Goal: Task Accomplishment & Management: Complete application form

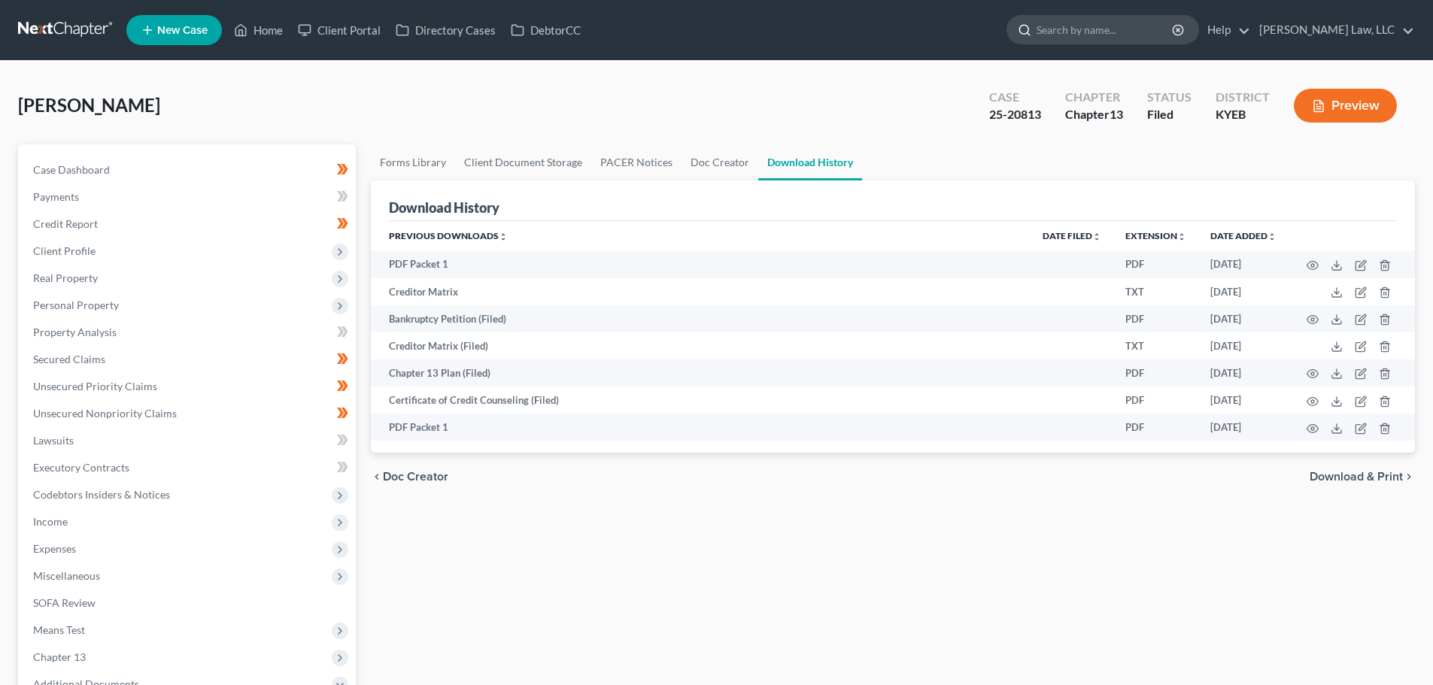
click at [1048, 24] on input "search" at bounding box center [1106, 30] width 138 height 28
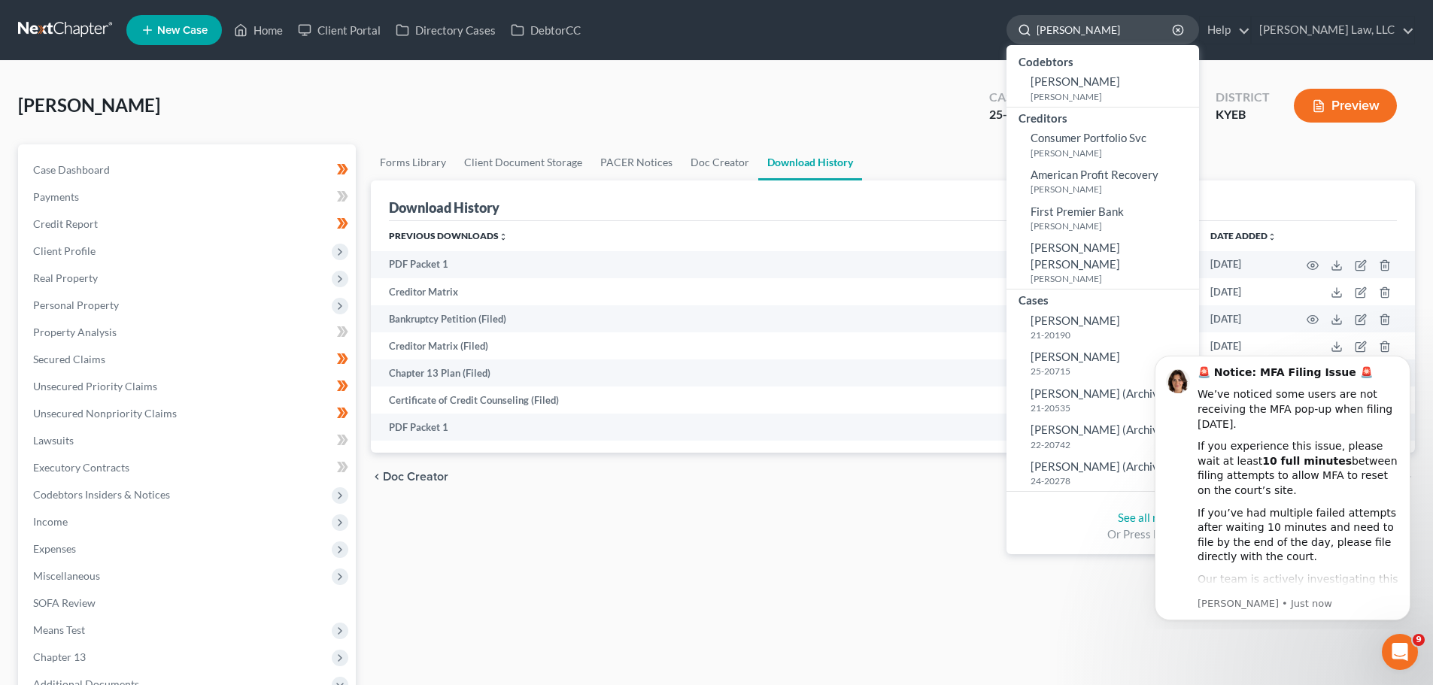
type input "[PERSON_NAME]"
click at [1077, 350] on span "[PERSON_NAME]" at bounding box center [1076, 357] width 90 height 14
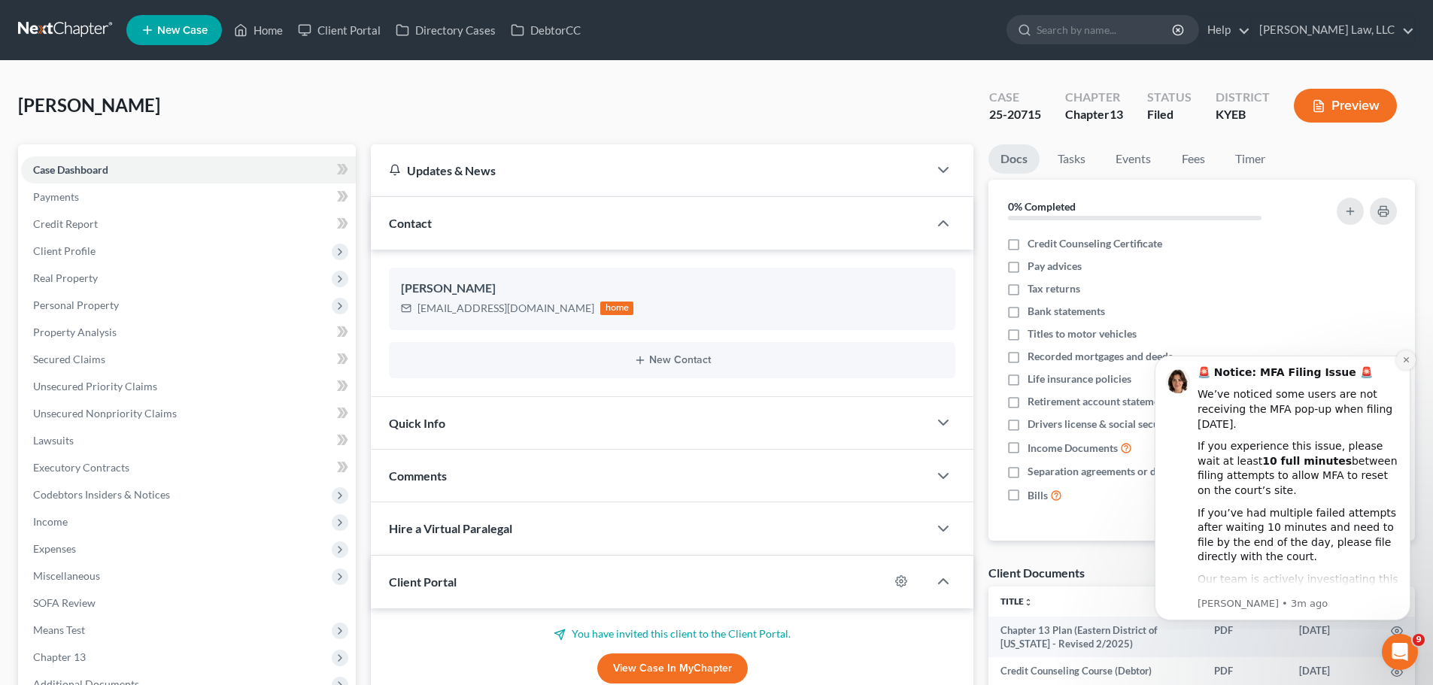
click at [1404, 356] on icon "Dismiss notification" at bounding box center [1406, 360] width 8 height 8
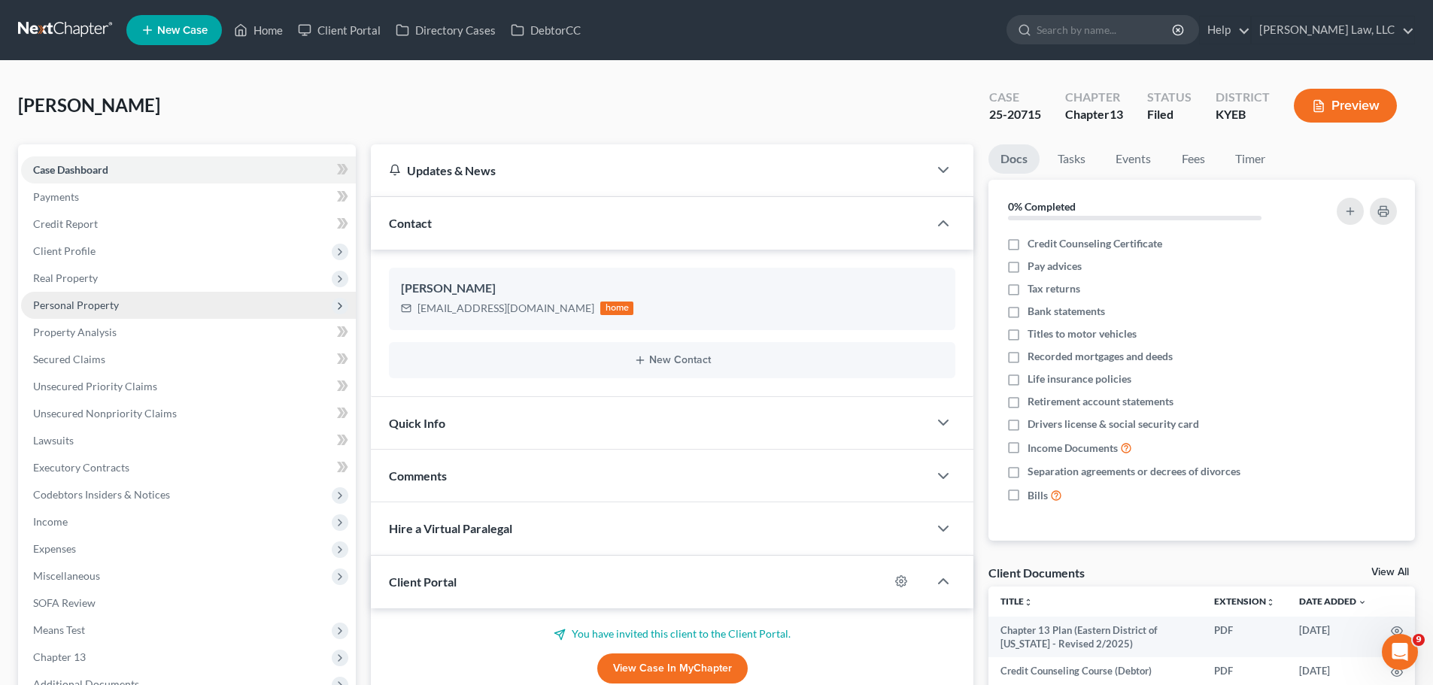
click at [85, 299] on span "Personal Property" at bounding box center [76, 305] width 86 height 13
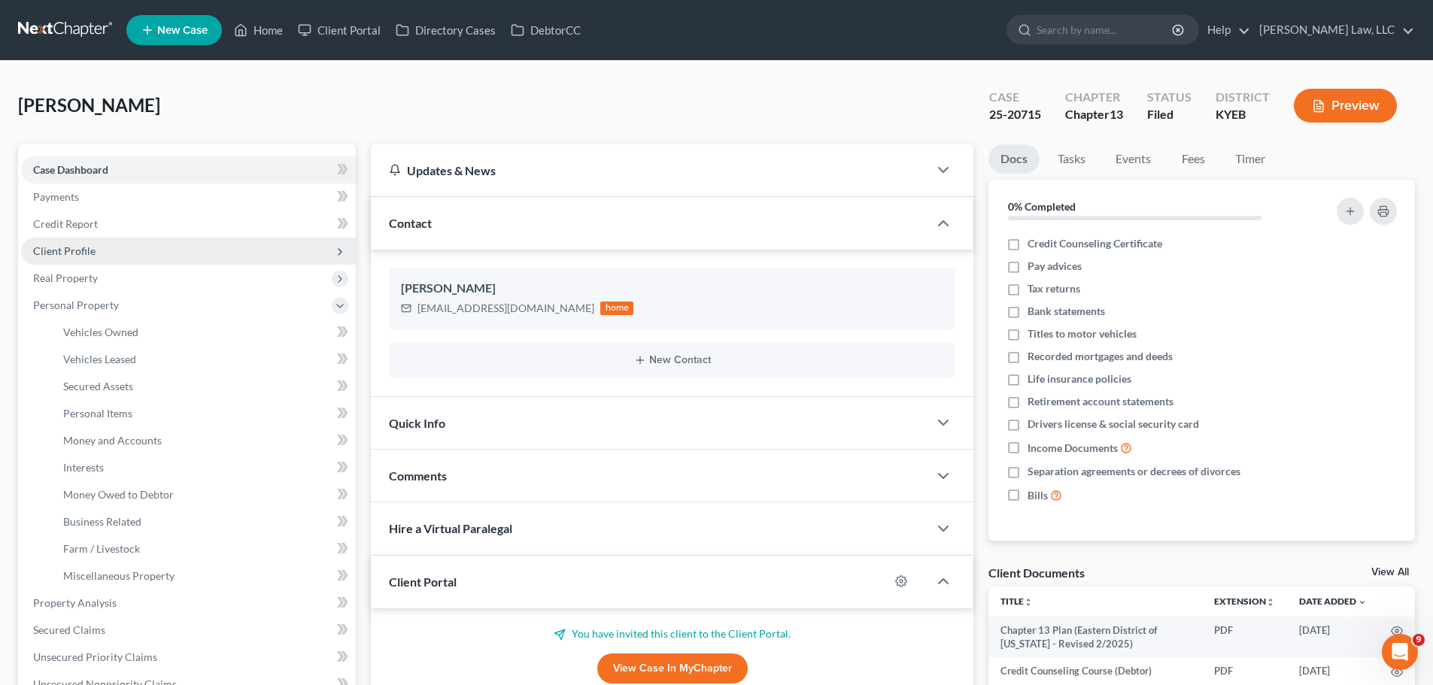
click at [80, 262] on span "Client Profile" at bounding box center [188, 251] width 335 height 27
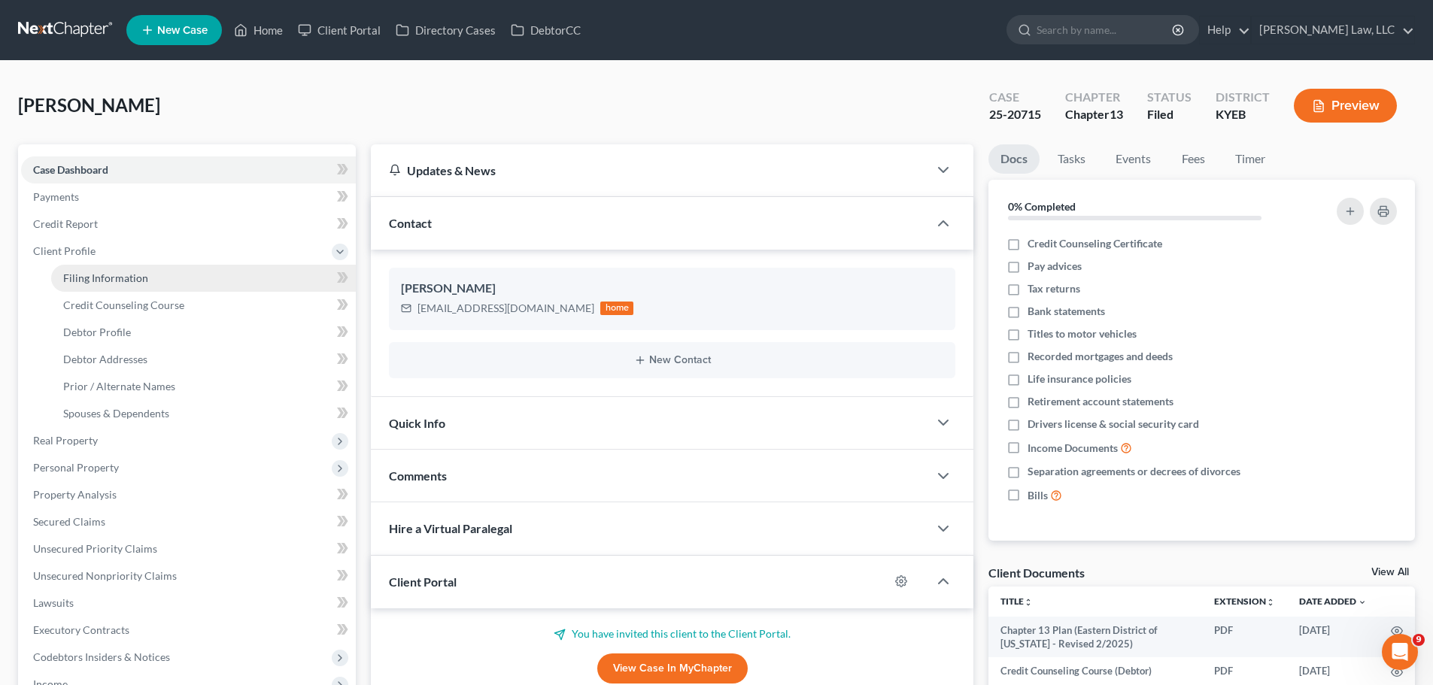
click at [85, 278] on span "Filing Information" at bounding box center [105, 278] width 85 height 13
select select "1"
select select "0"
select select "3"
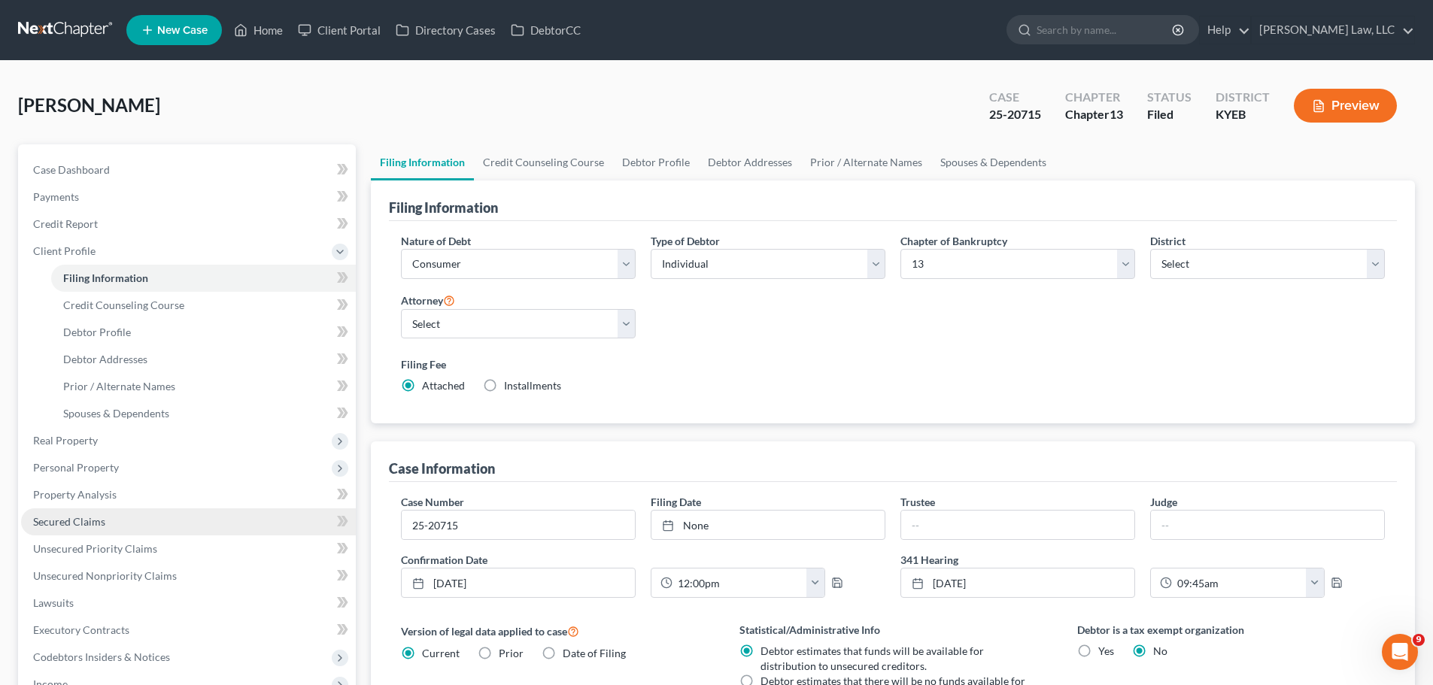
click at [98, 518] on span "Secured Claims" at bounding box center [69, 521] width 72 height 13
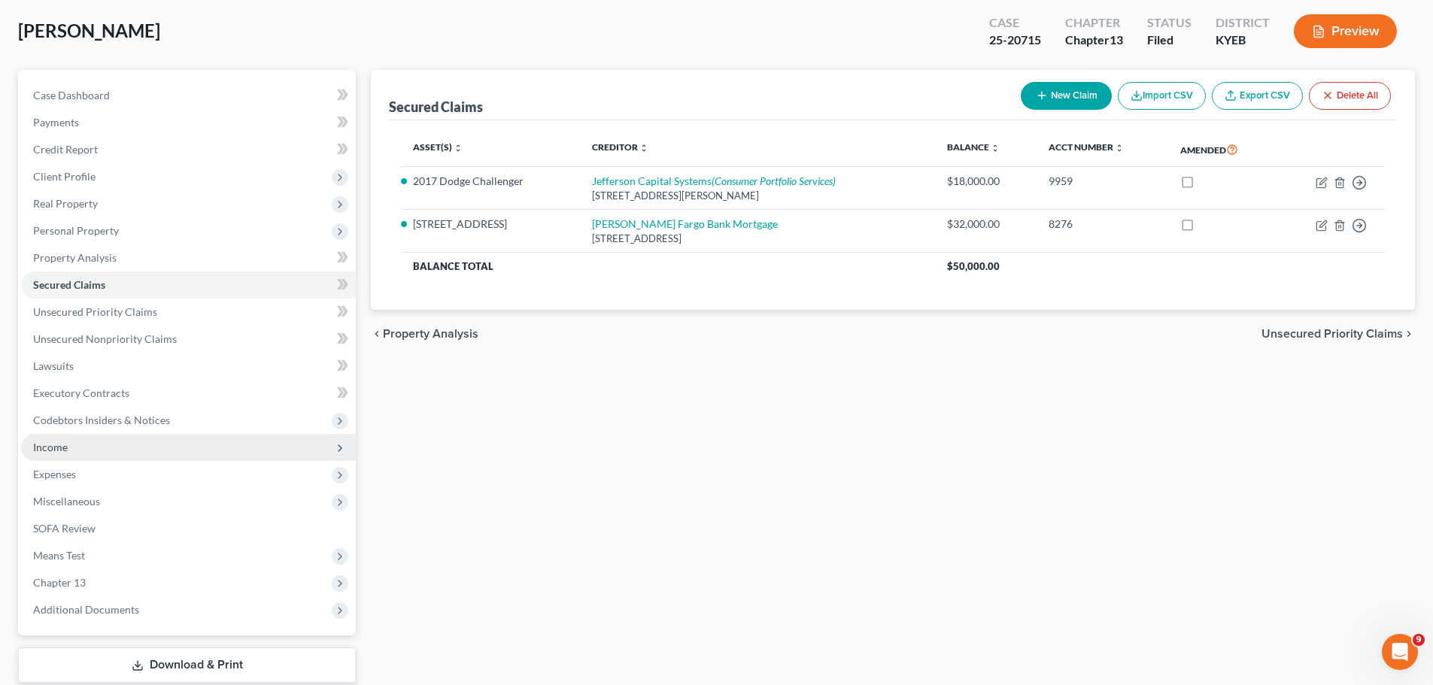
scroll to position [75, 0]
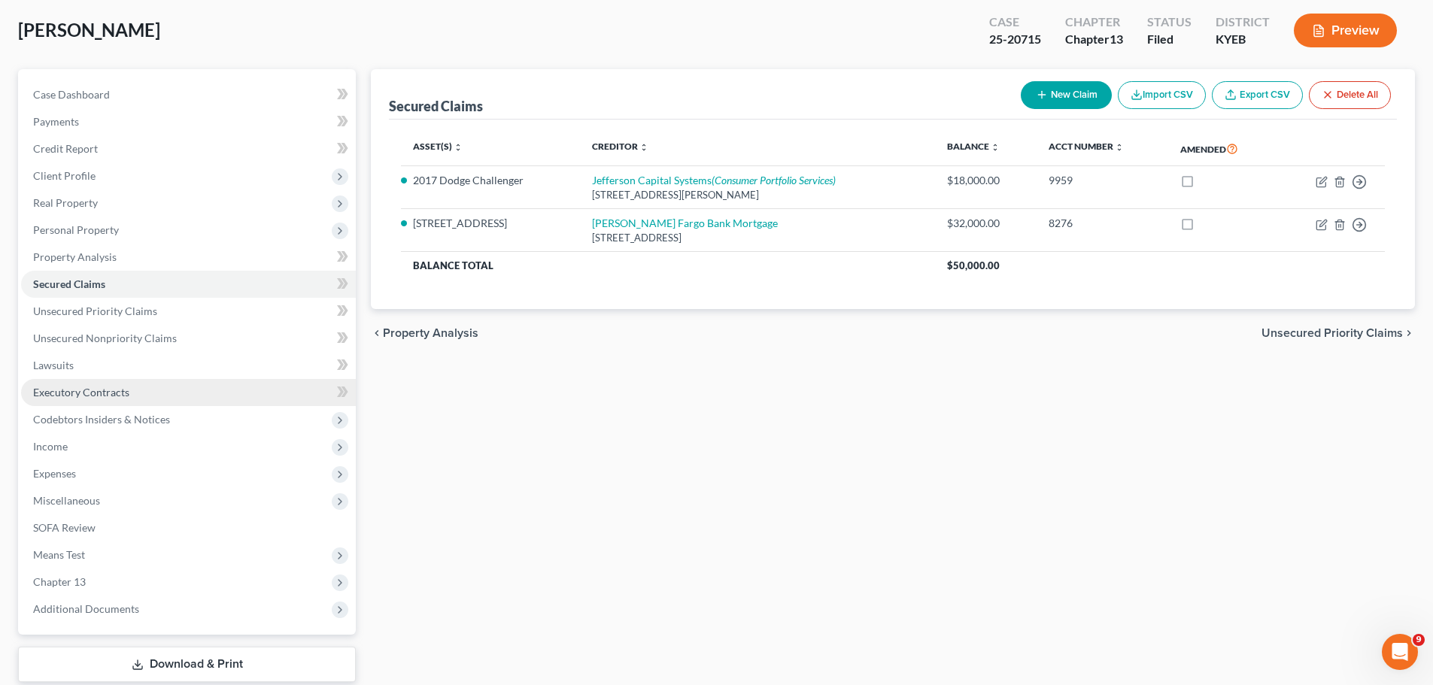
click at [91, 392] on span "Executory Contracts" at bounding box center [81, 392] width 96 height 13
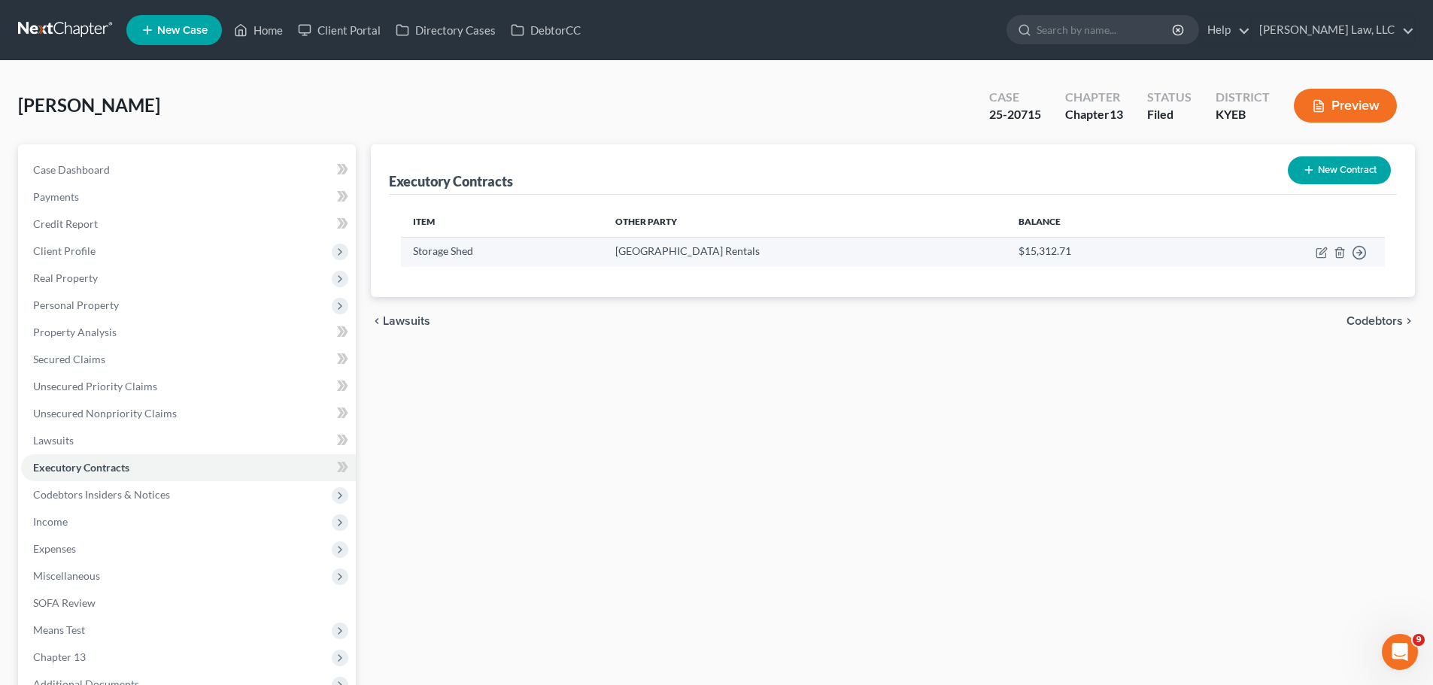
click at [1315, 248] on td "Move to D Move to E Move to F Move to Notice Only" at bounding box center [1287, 251] width 195 height 29
click at [1318, 251] on icon "button" at bounding box center [1322, 253] width 12 height 12
select select "3"
select select "44"
select select "0"
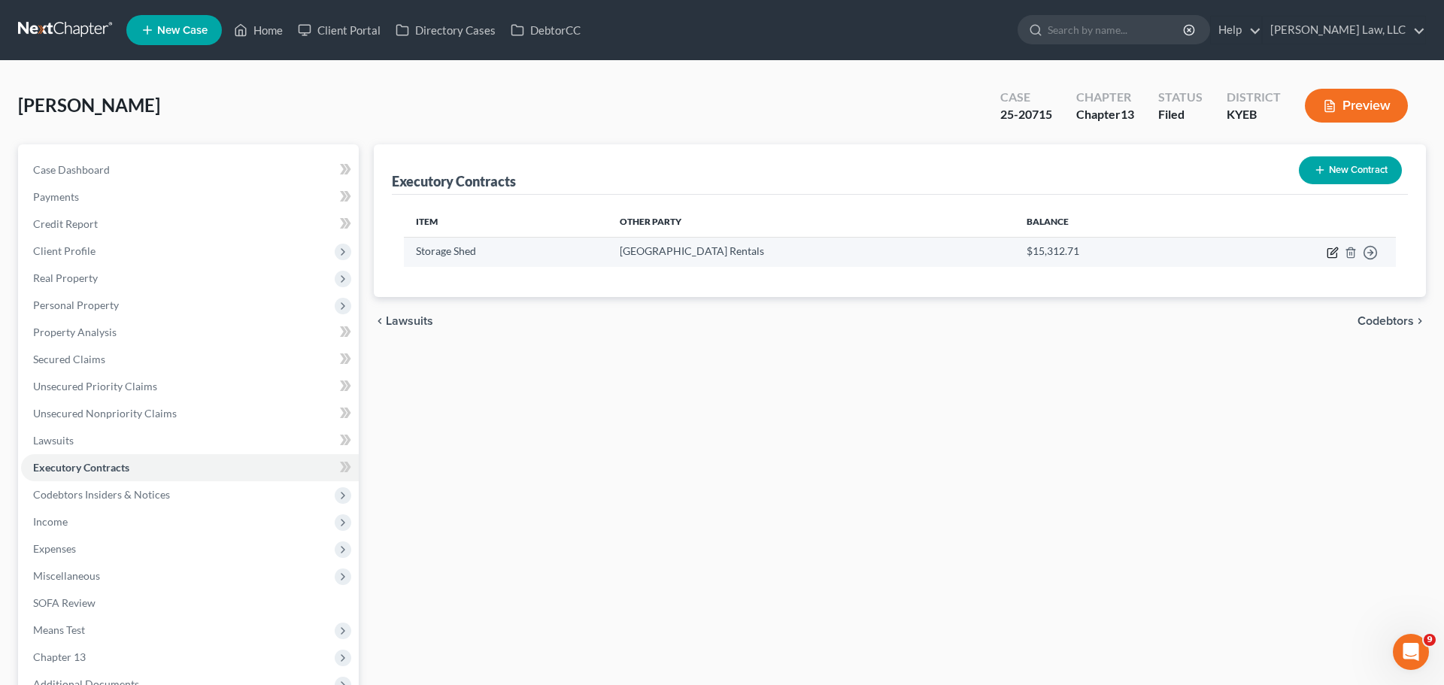
select select "2"
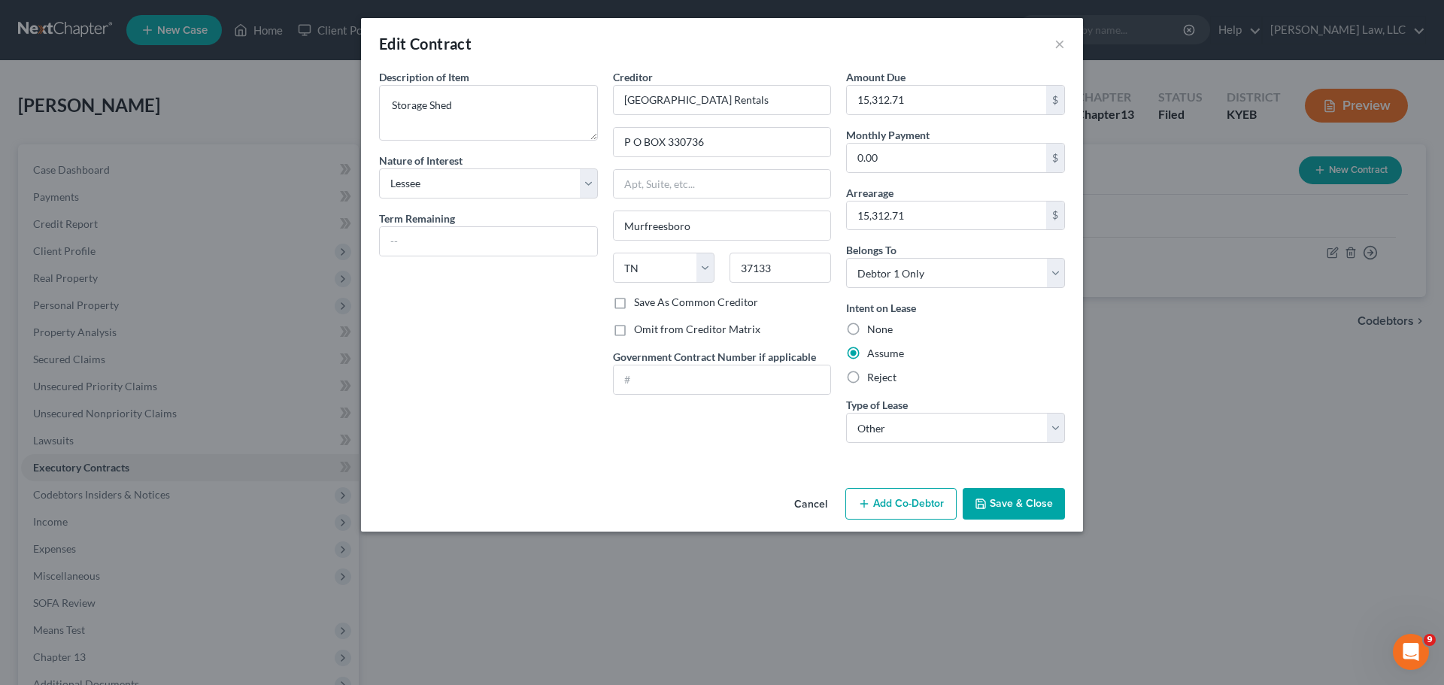
click at [1186, 409] on div "Edit Contract × Description of non-residential real property * Description of I…" at bounding box center [722, 342] width 1444 height 685
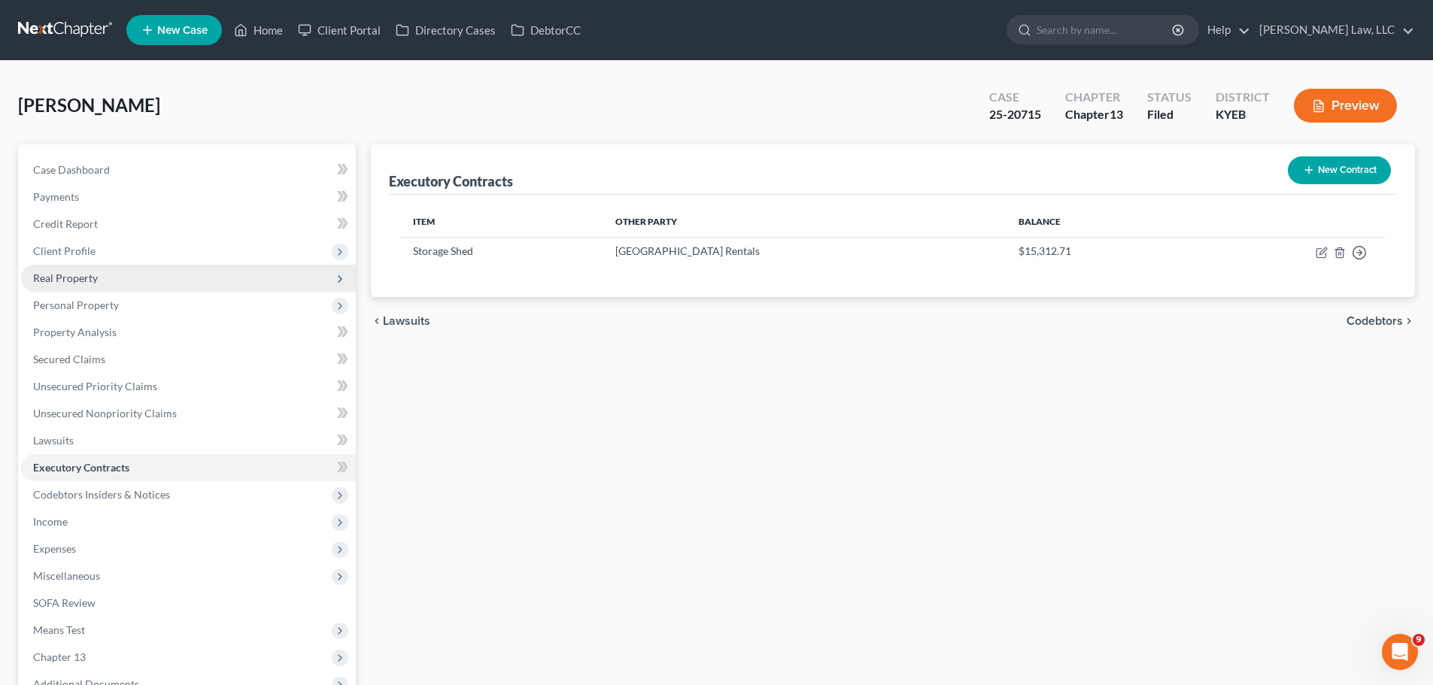
click at [68, 272] on span "Real Property" at bounding box center [65, 278] width 65 height 13
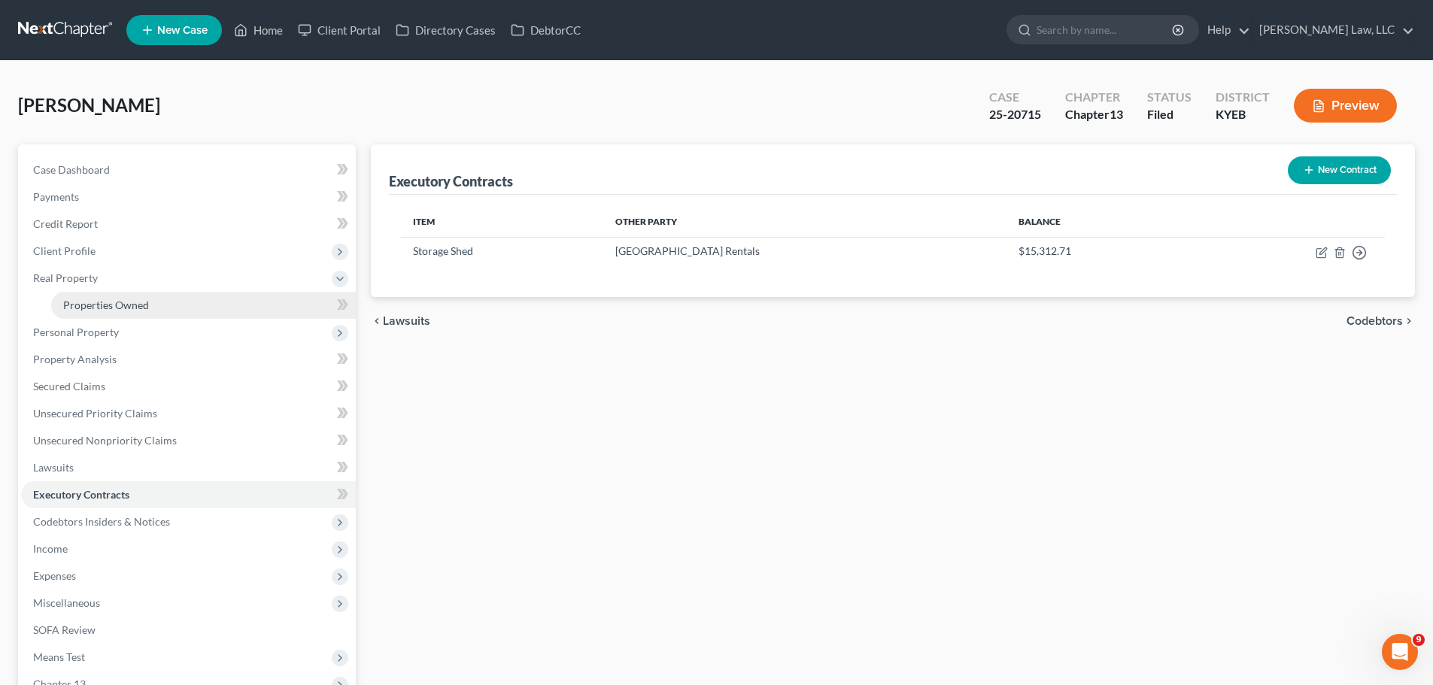
click at [88, 312] on link "Properties Owned" at bounding box center [203, 305] width 305 height 27
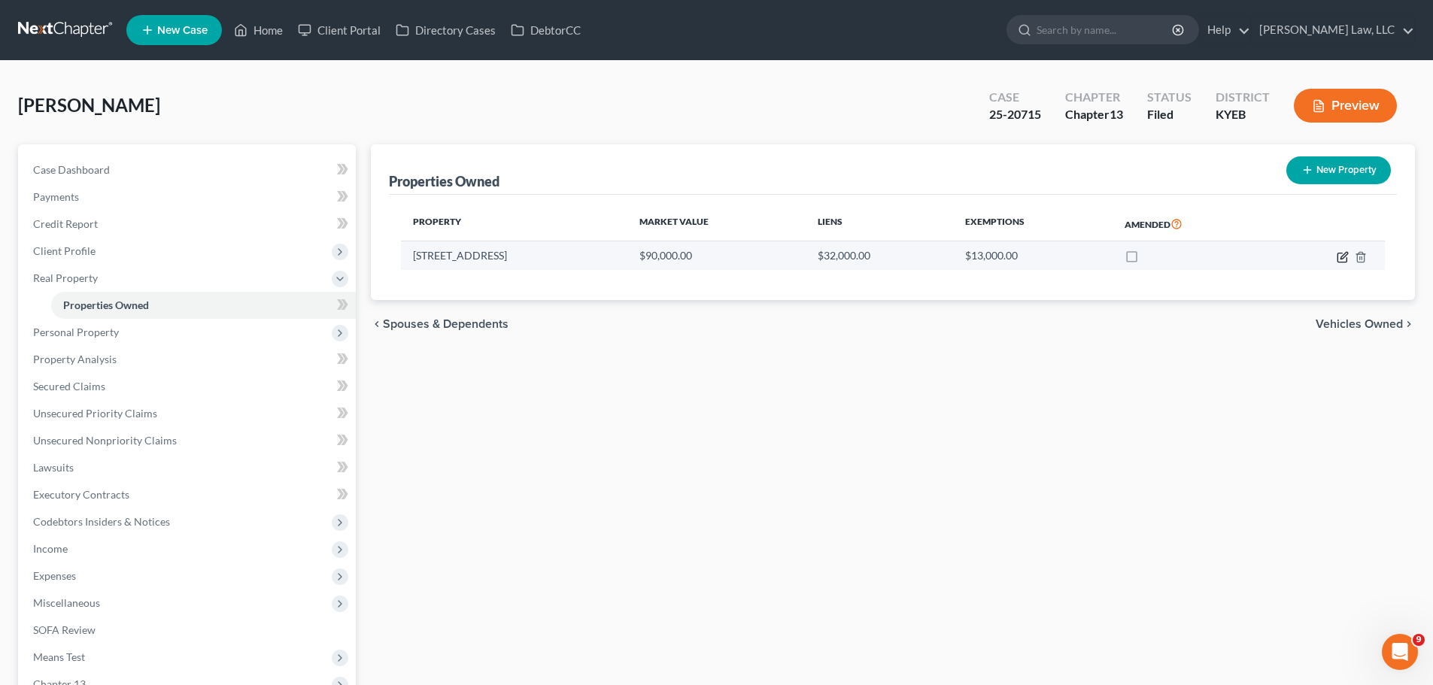
click at [1341, 252] on icon "button" at bounding box center [1343, 257] width 12 height 12
select select "18"
select select "3"
select select "0"
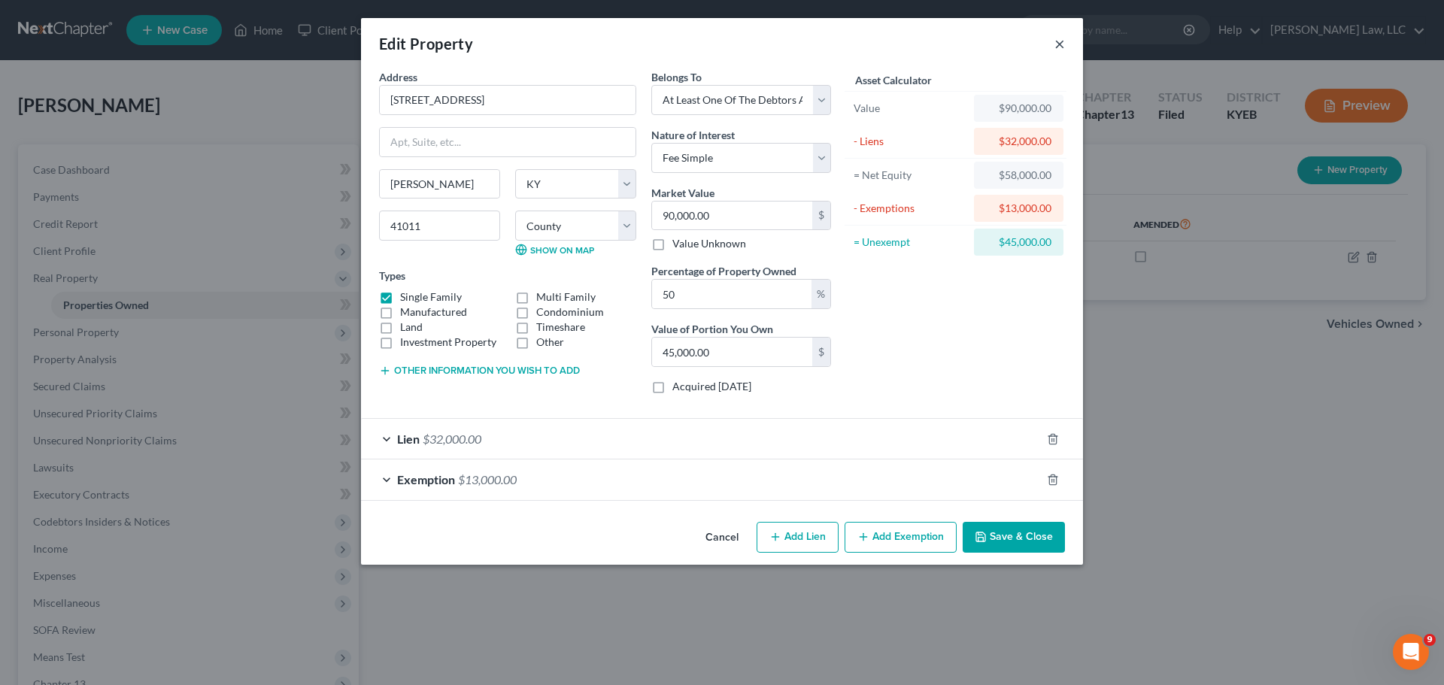
click at [1065, 47] on button "×" at bounding box center [1060, 44] width 11 height 18
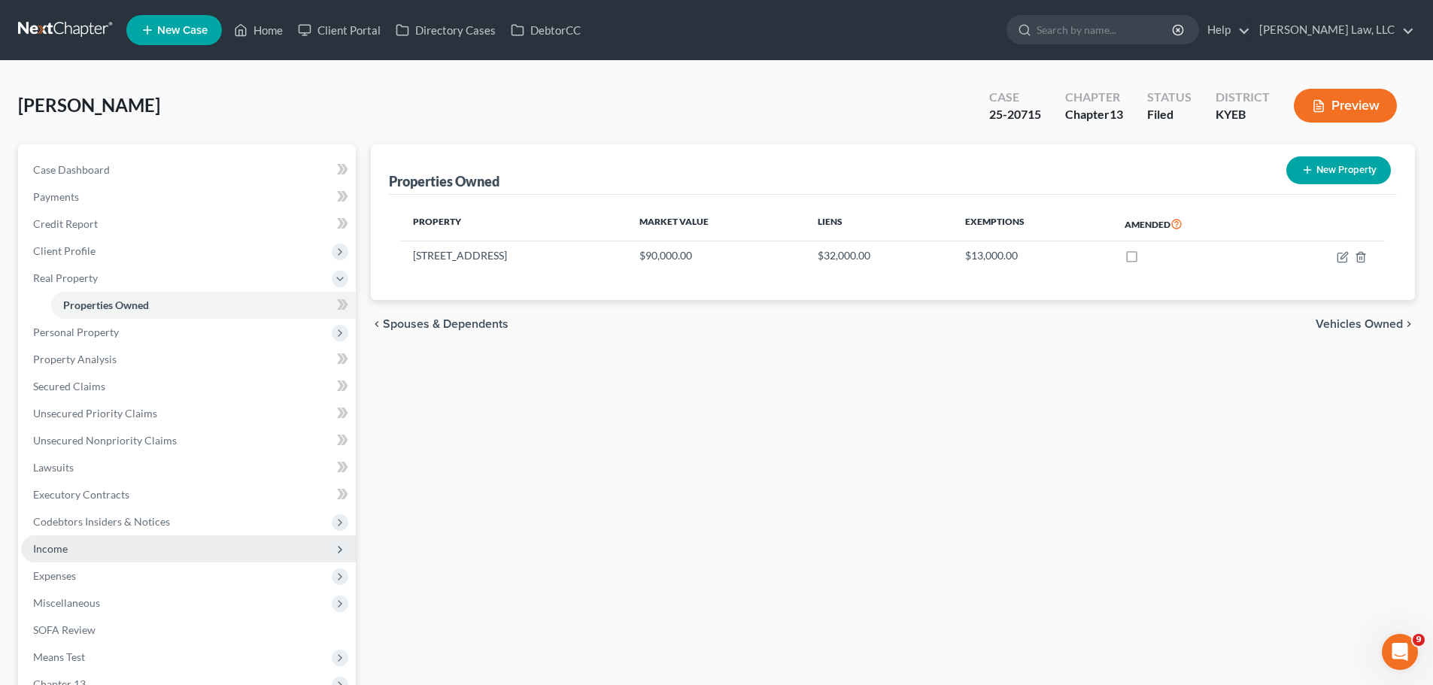
click at [76, 544] on span "Income" at bounding box center [188, 549] width 335 height 27
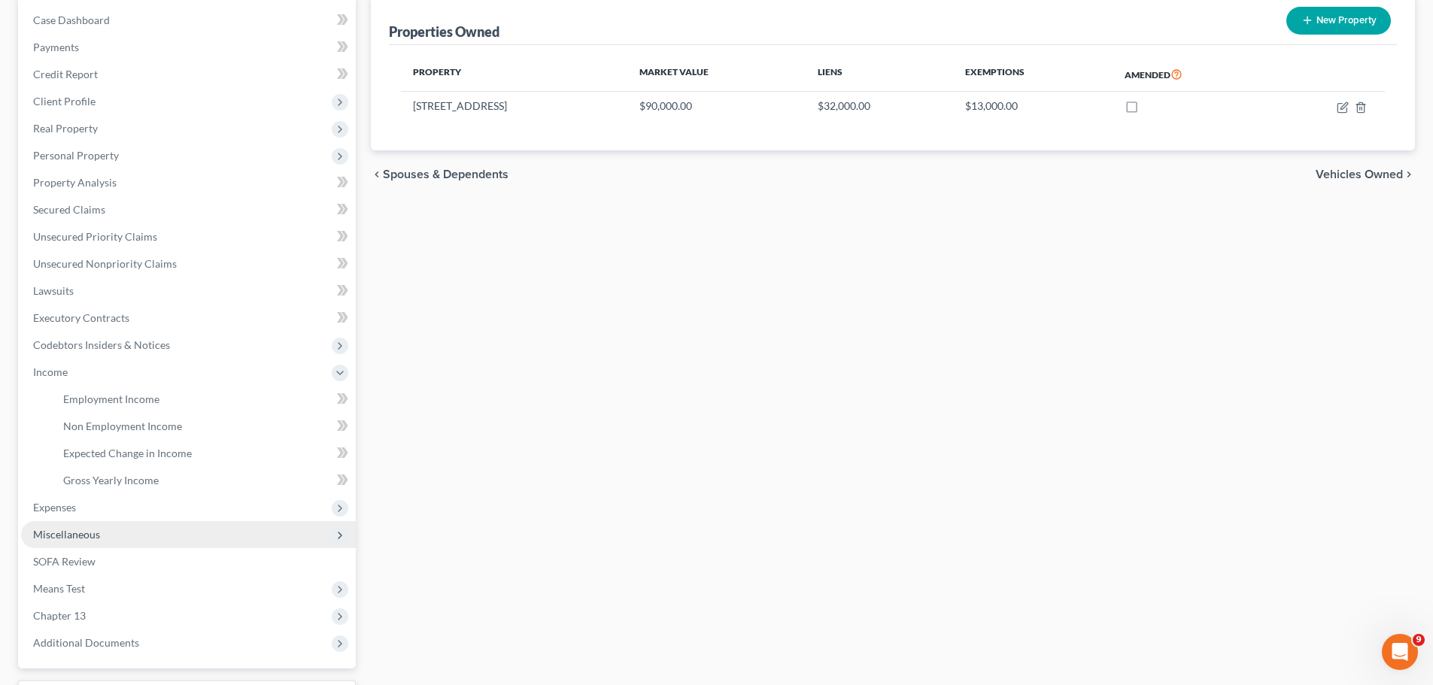
scroll to position [150, 0]
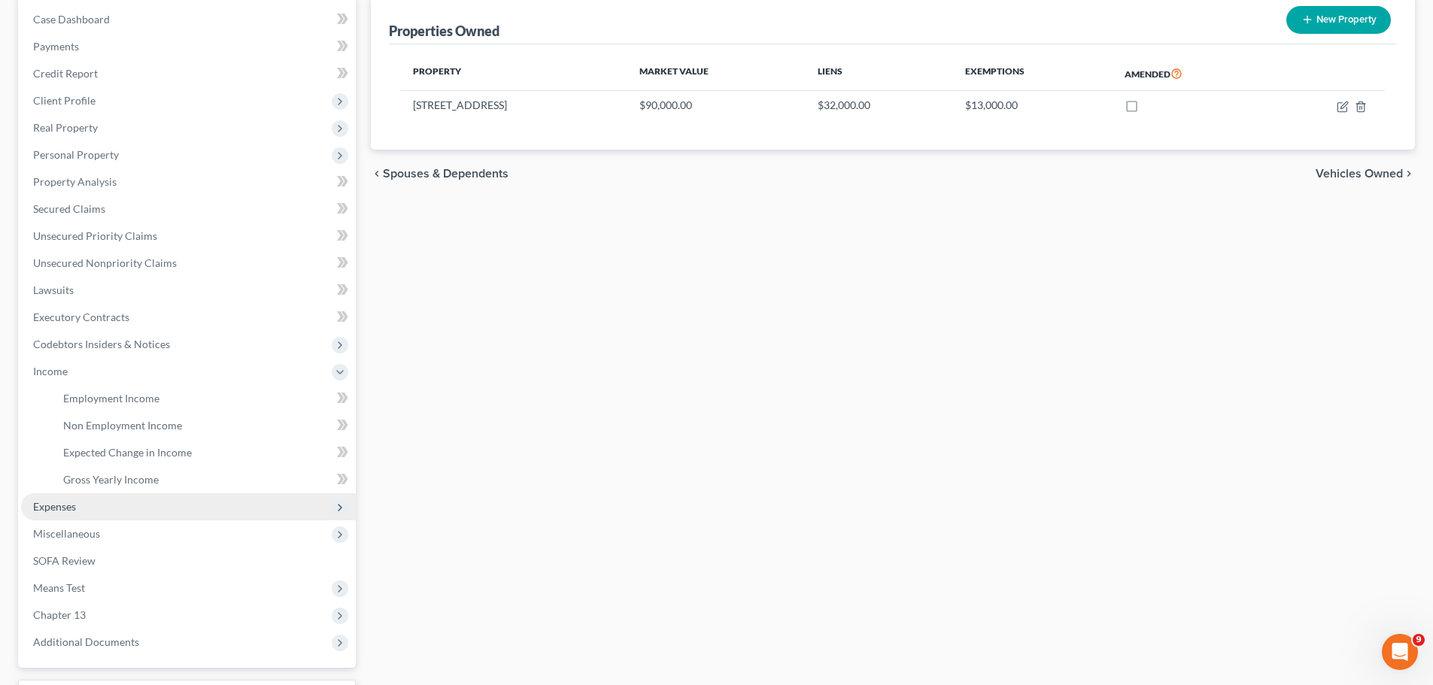
click at [60, 504] on span "Expenses" at bounding box center [54, 506] width 43 height 13
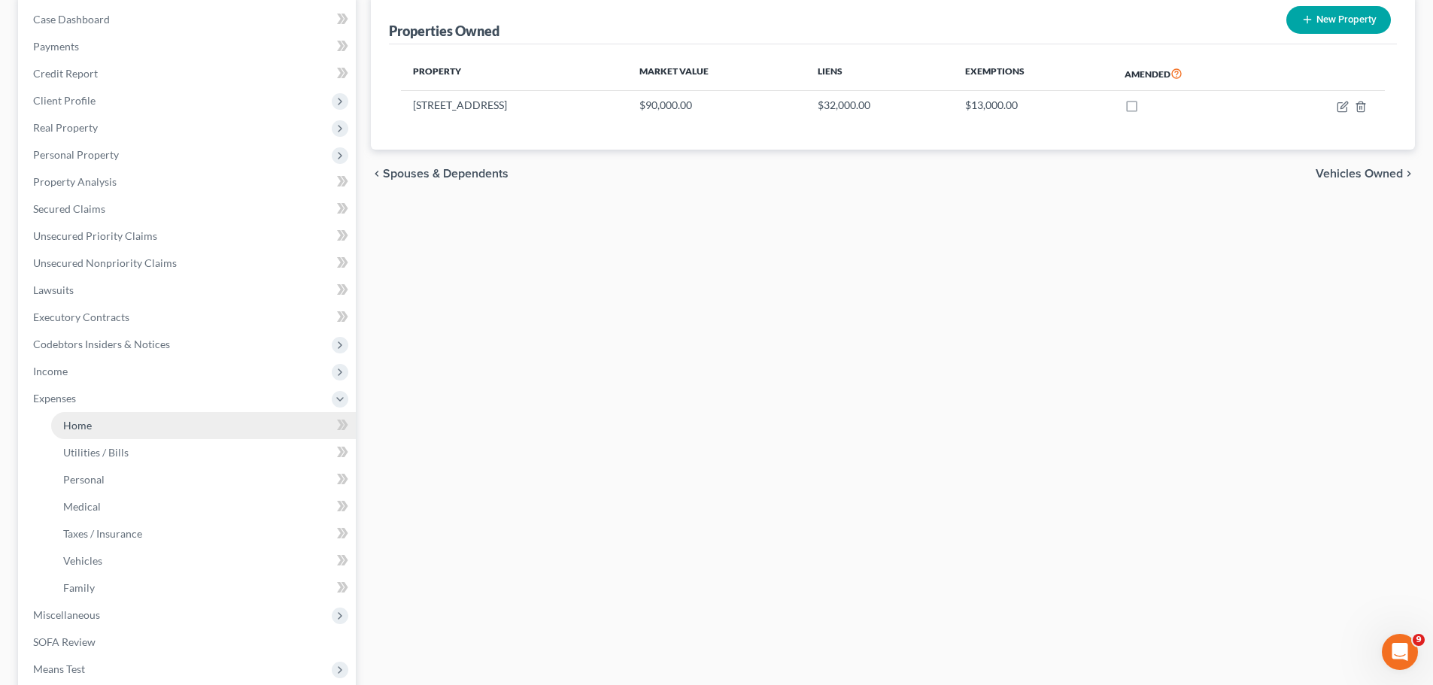
click at [74, 429] on span "Home" at bounding box center [77, 425] width 29 height 13
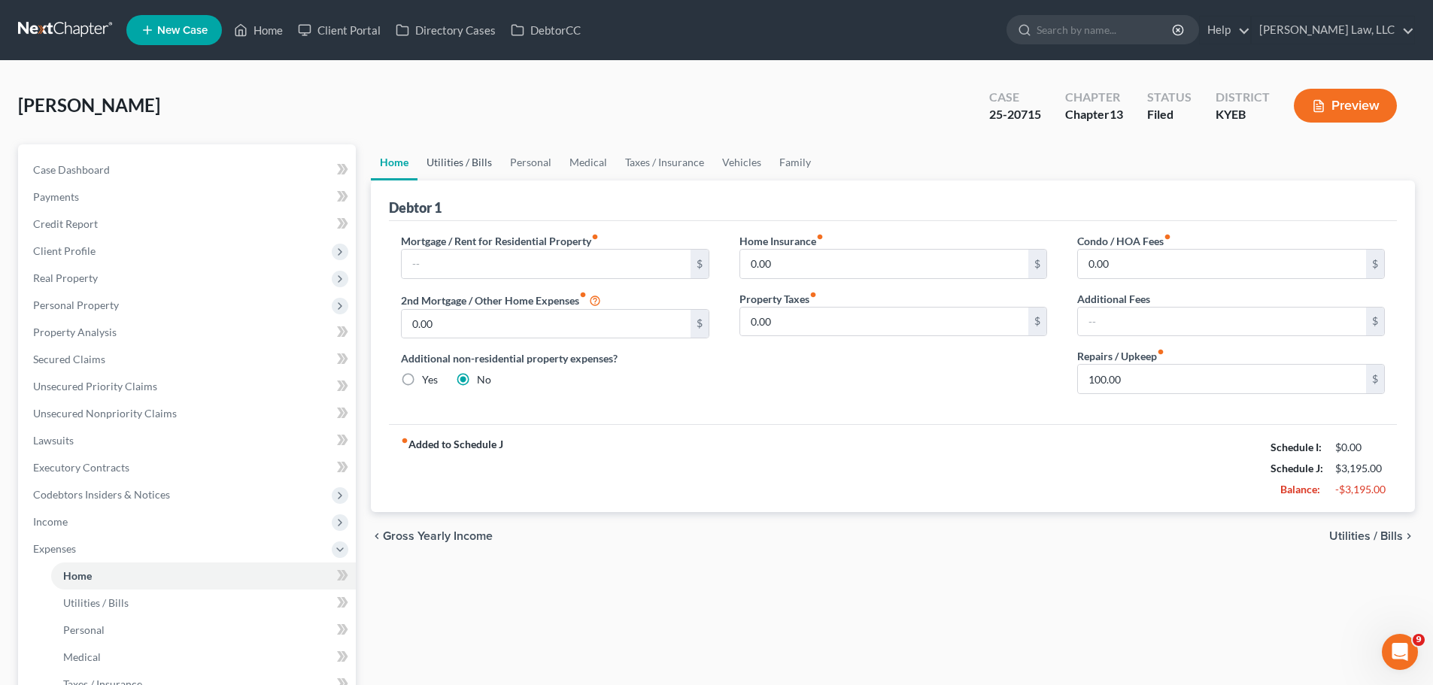
click at [459, 169] on link "Utilities / Bills" at bounding box center [460, 162] width 84 height 36
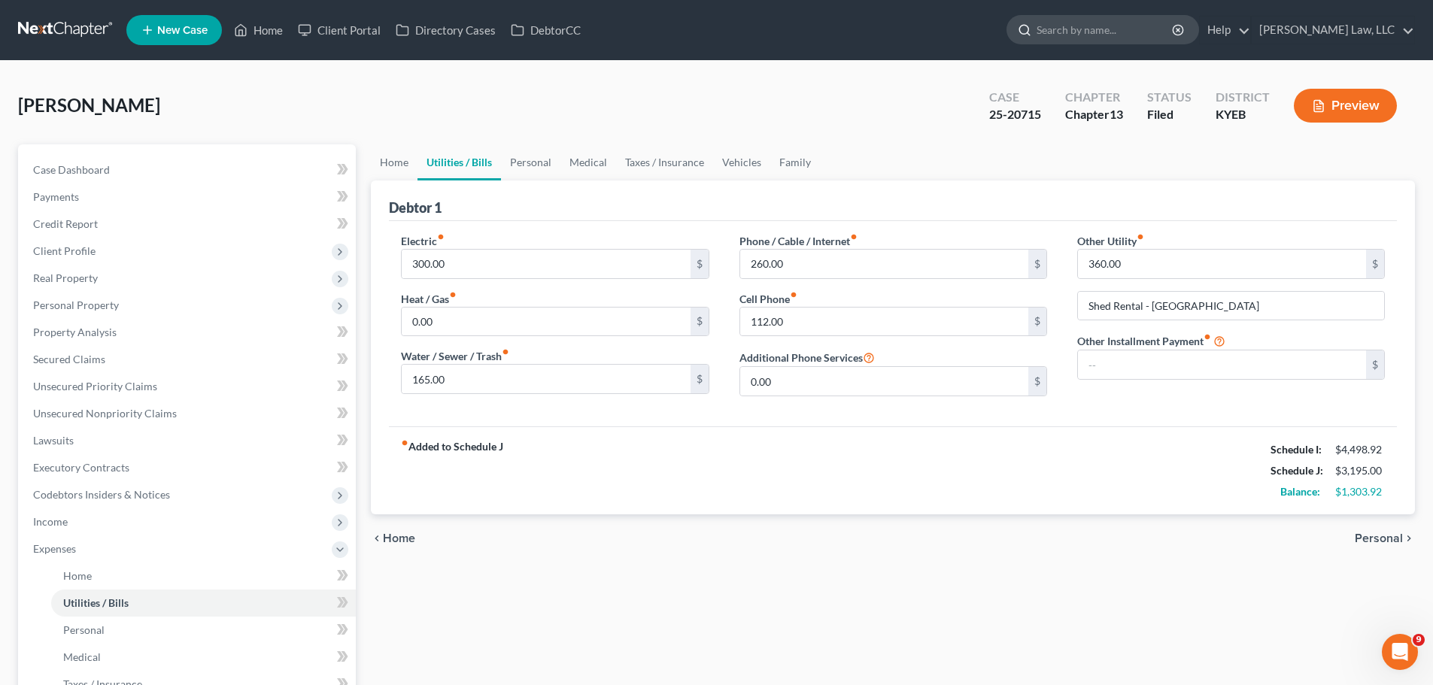
click at [1091, 26] on input "search" at bounding box center [1106, 30] width 138 height 28
type input "[PERSON_NAME]"
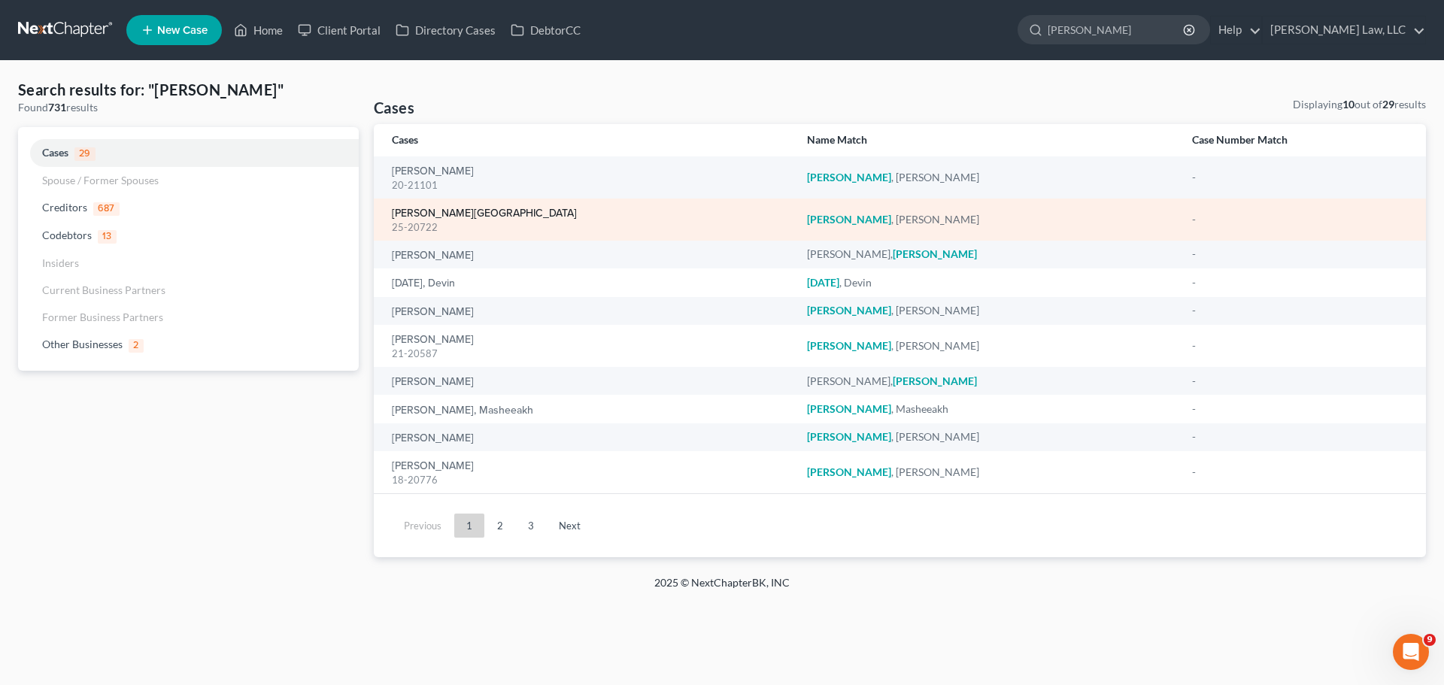
click at [441, 211] on link "[PERSON_NAME][GEOGRAPHIC_DATA]" at bounding box center [484, 213] width 185 height 11
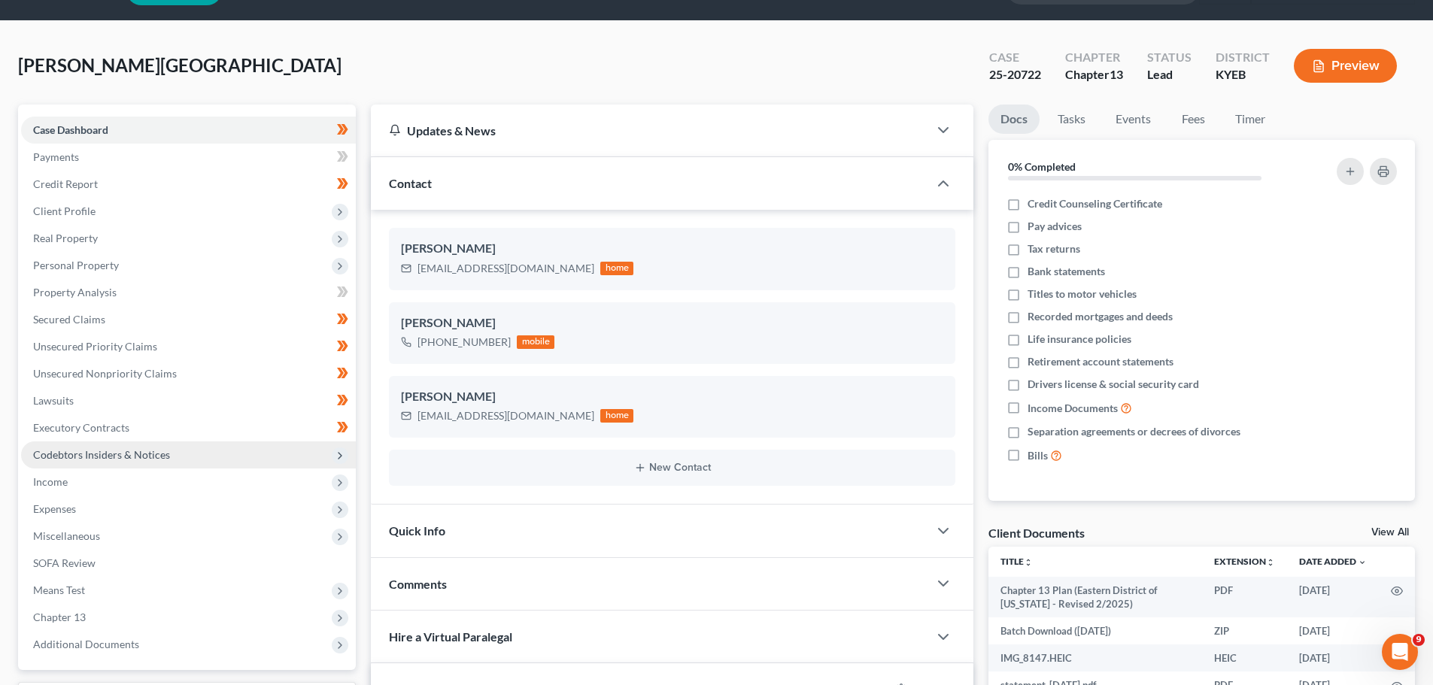
scroll to position [75, 0]
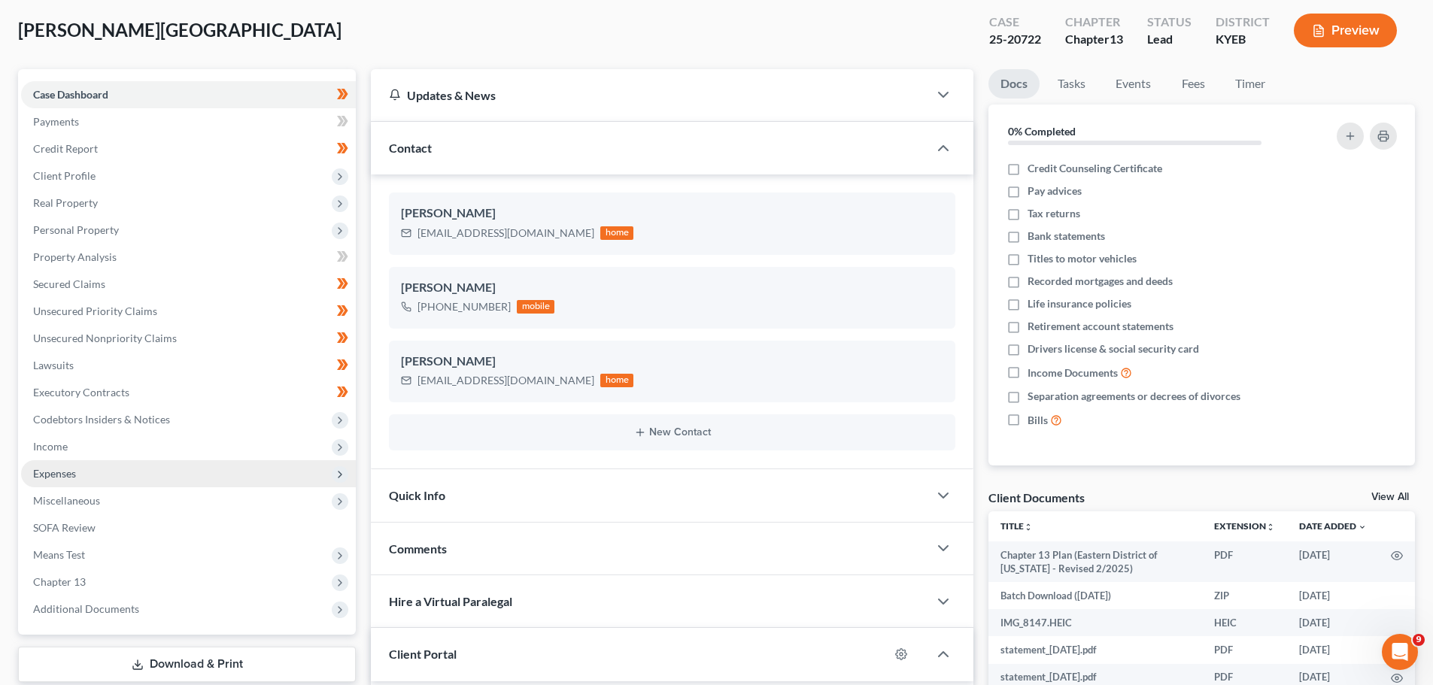
click at [70, 460] on span "Expenses" at bounding box center [188, 473] width 335 height 27
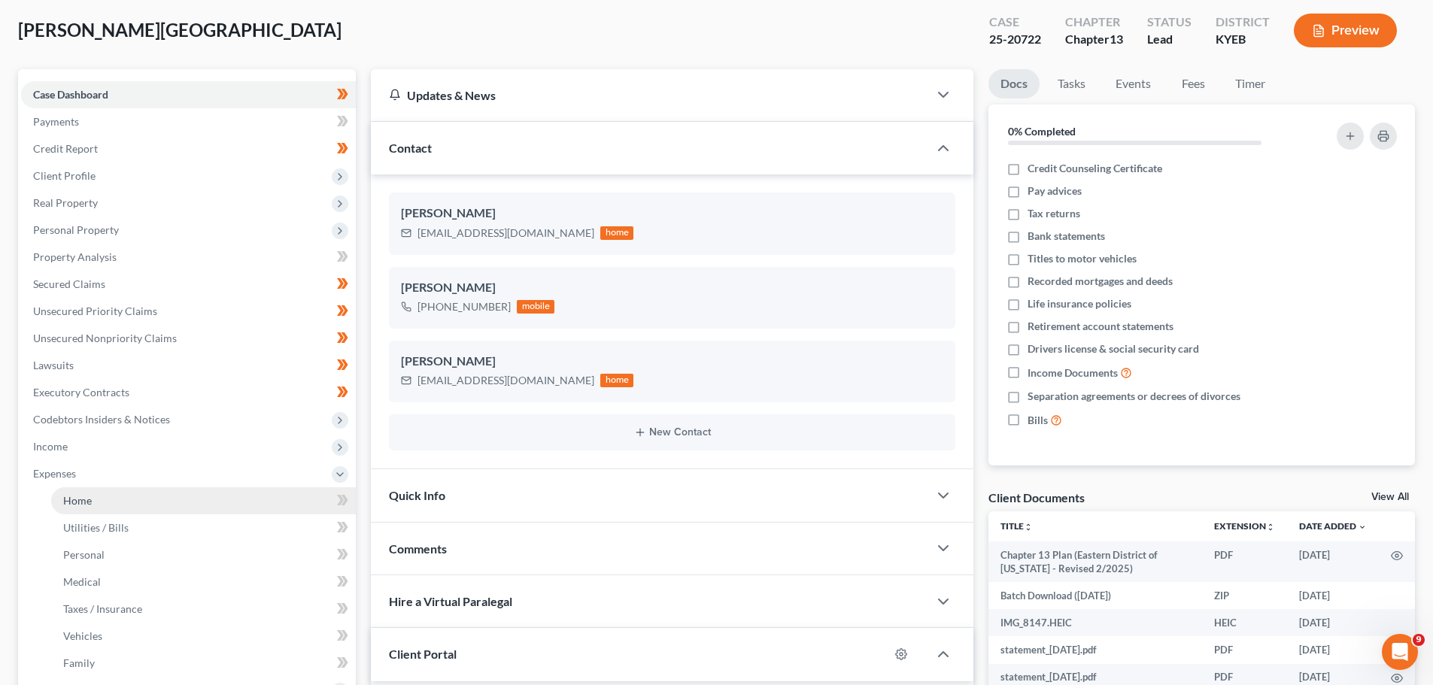
click at [115, 491] on link "Home" at bounding box center [203, 501] width 305 height 27
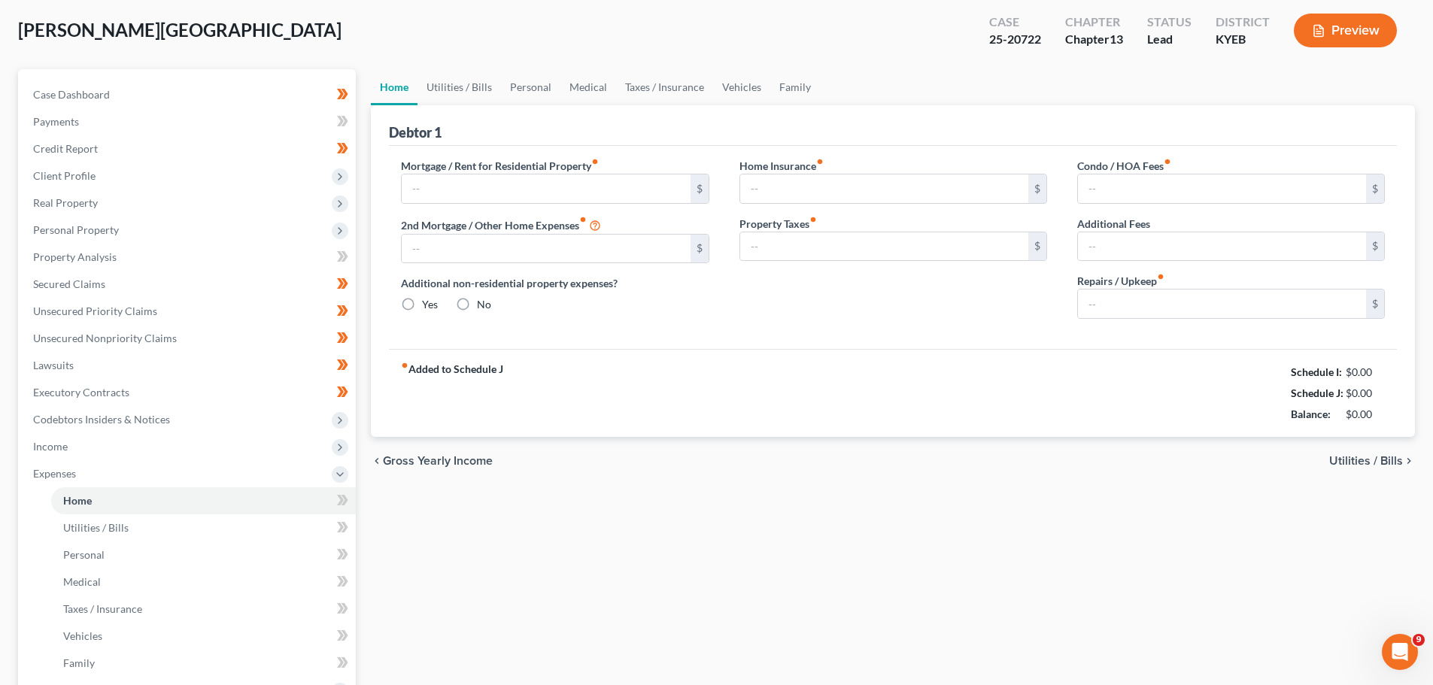
type input "800.00"
type input "0.00"
radio input "true"
type input "0.00"
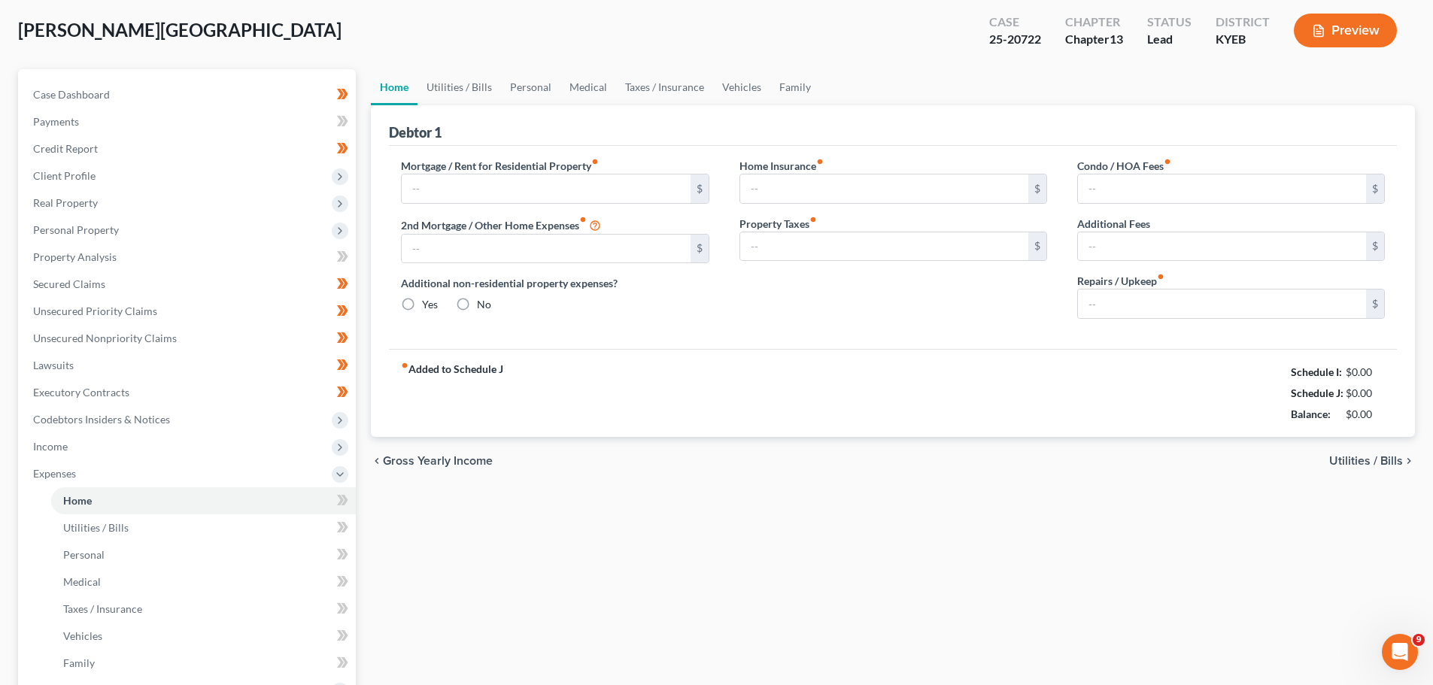
type input "0.00"
type input "50.00"
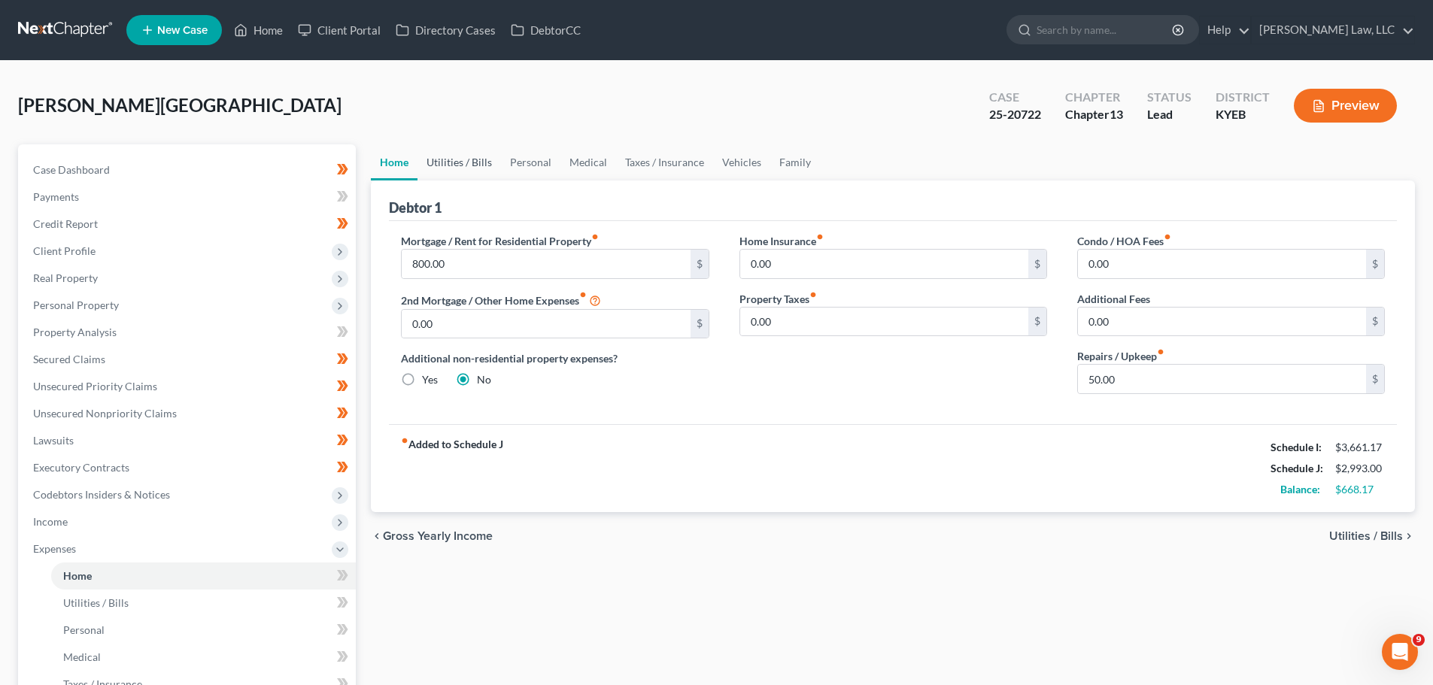
click at [458, 153] on link "Utilities / Bills" at bounding box center [460, 162] width 84 height 36
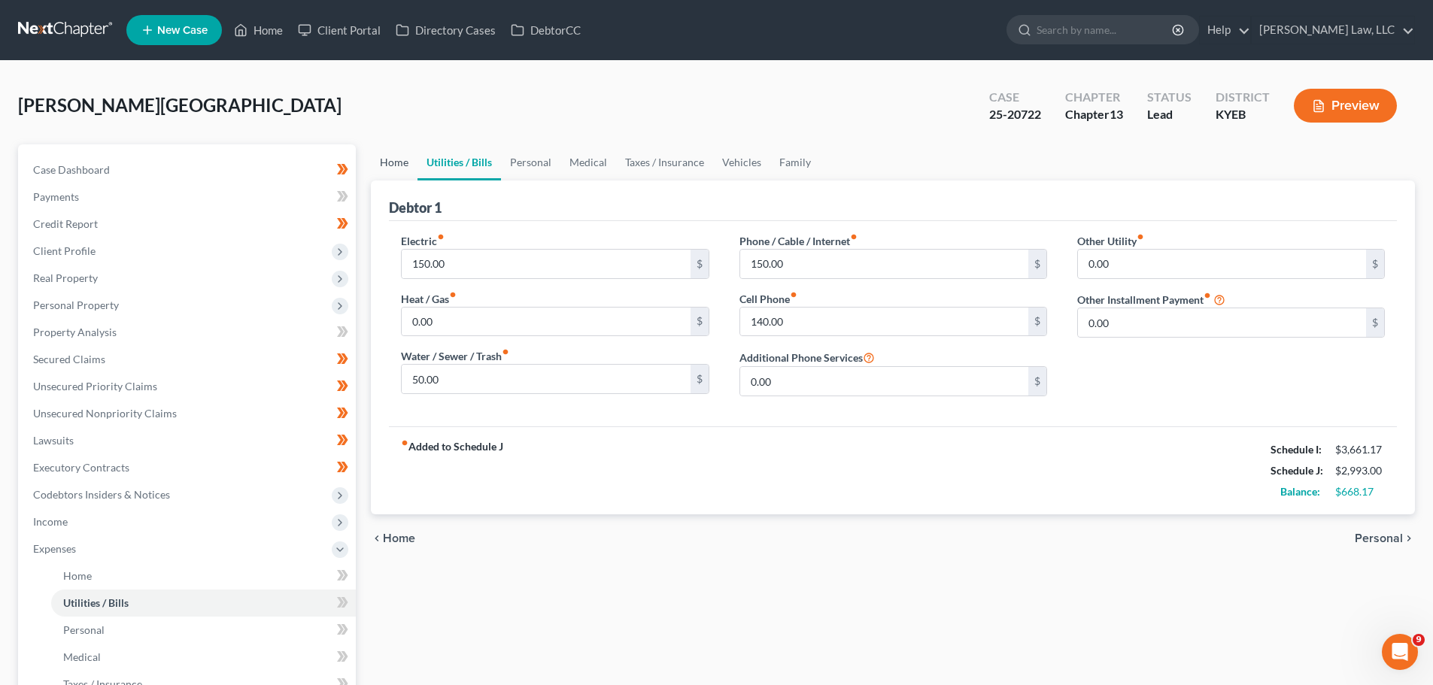
click at [384, 168] on link "Home" at bounding box center [394, 162] width 47 height 36
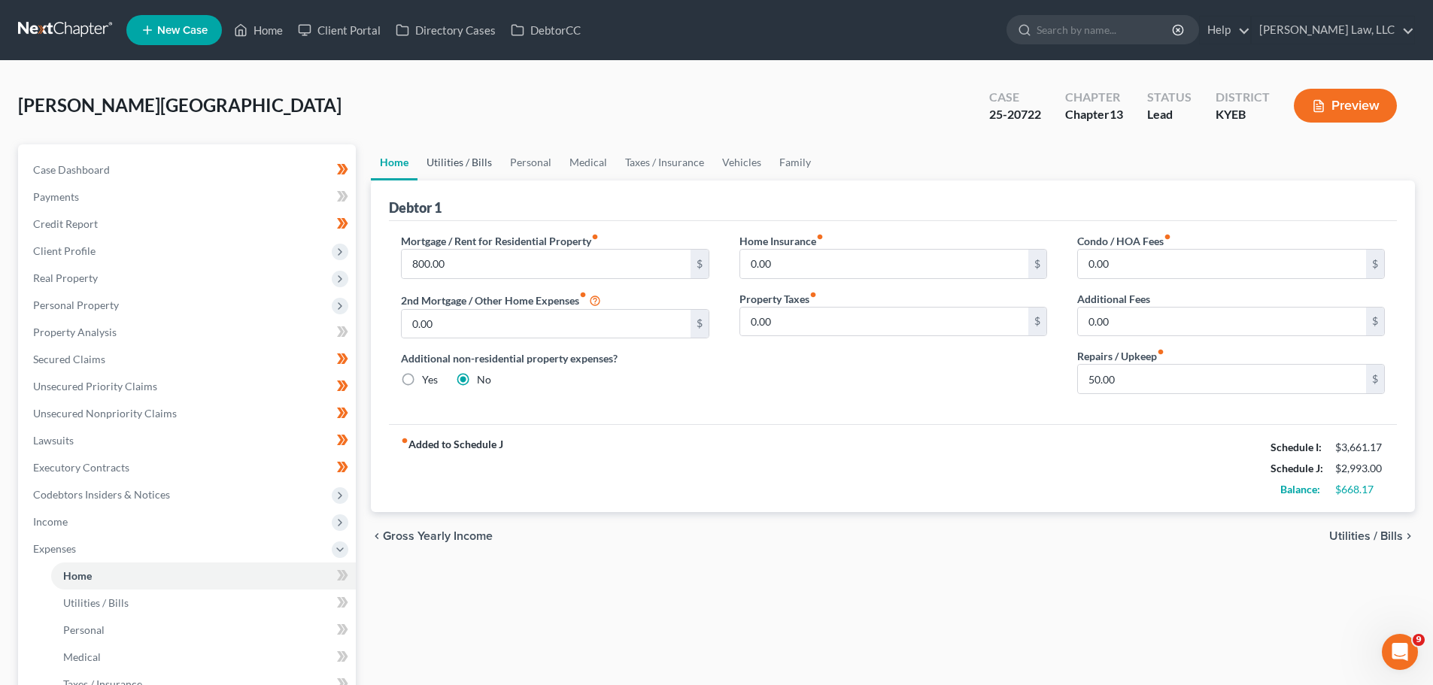
click at [491, 162] on link "Utilities / Bills" at bounding box center [460, 162] width 84 height 36
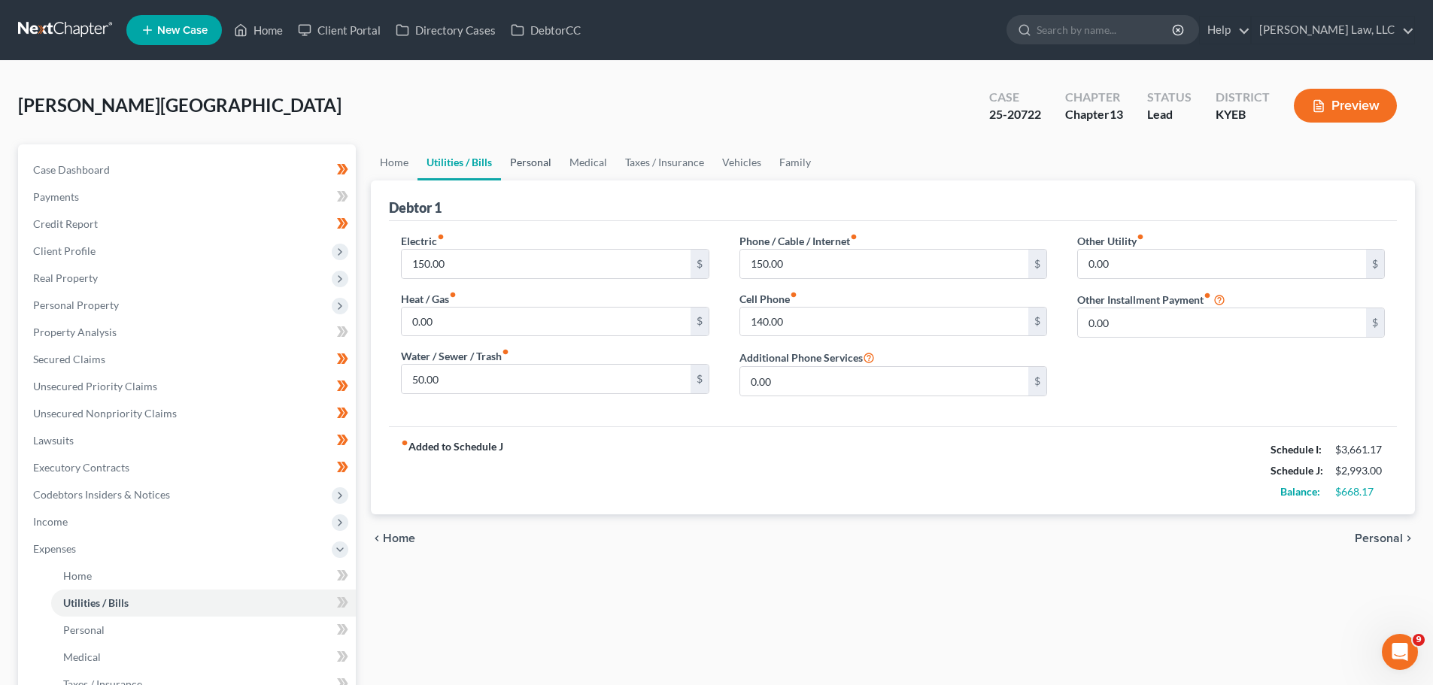
click at [532, 174] on link "Personal" at bounding box center [530, 162] width 59 height 36
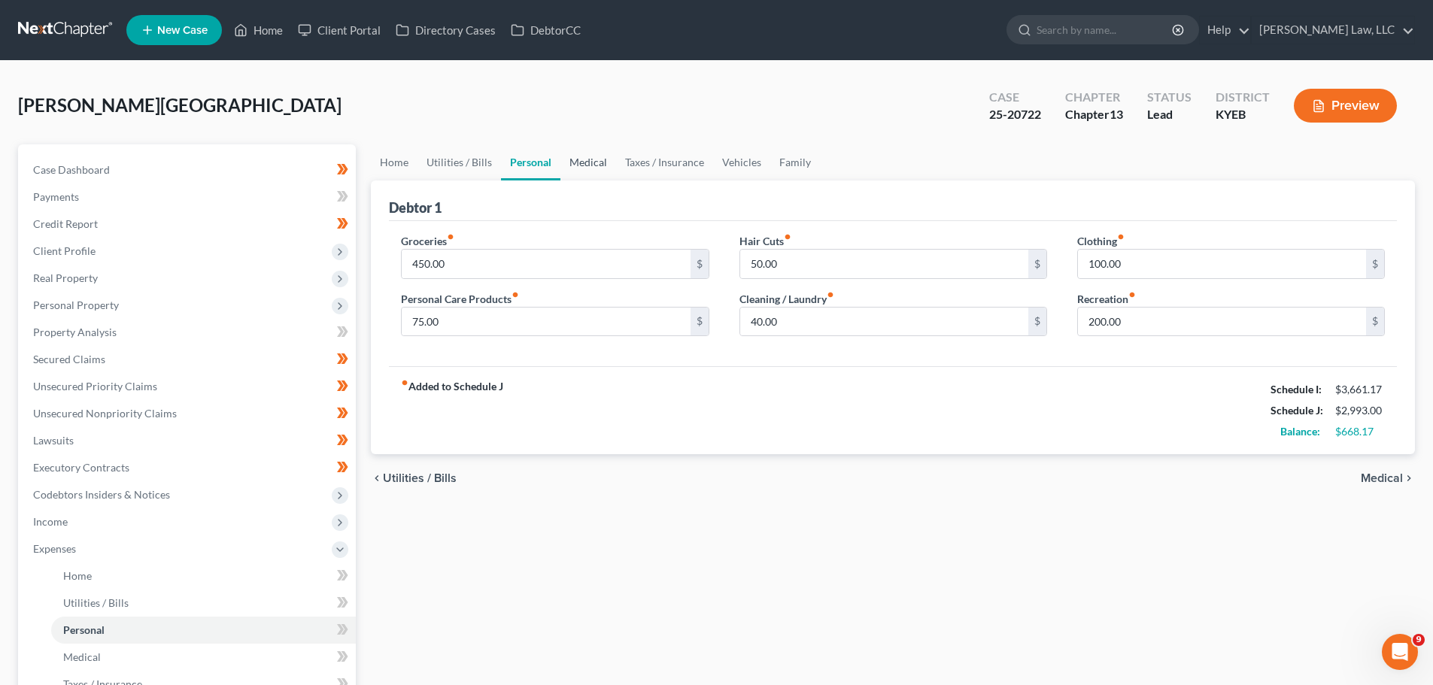
click at [586, 159] on link "Medical" at bounding box center [588, 162] width 56 height 36
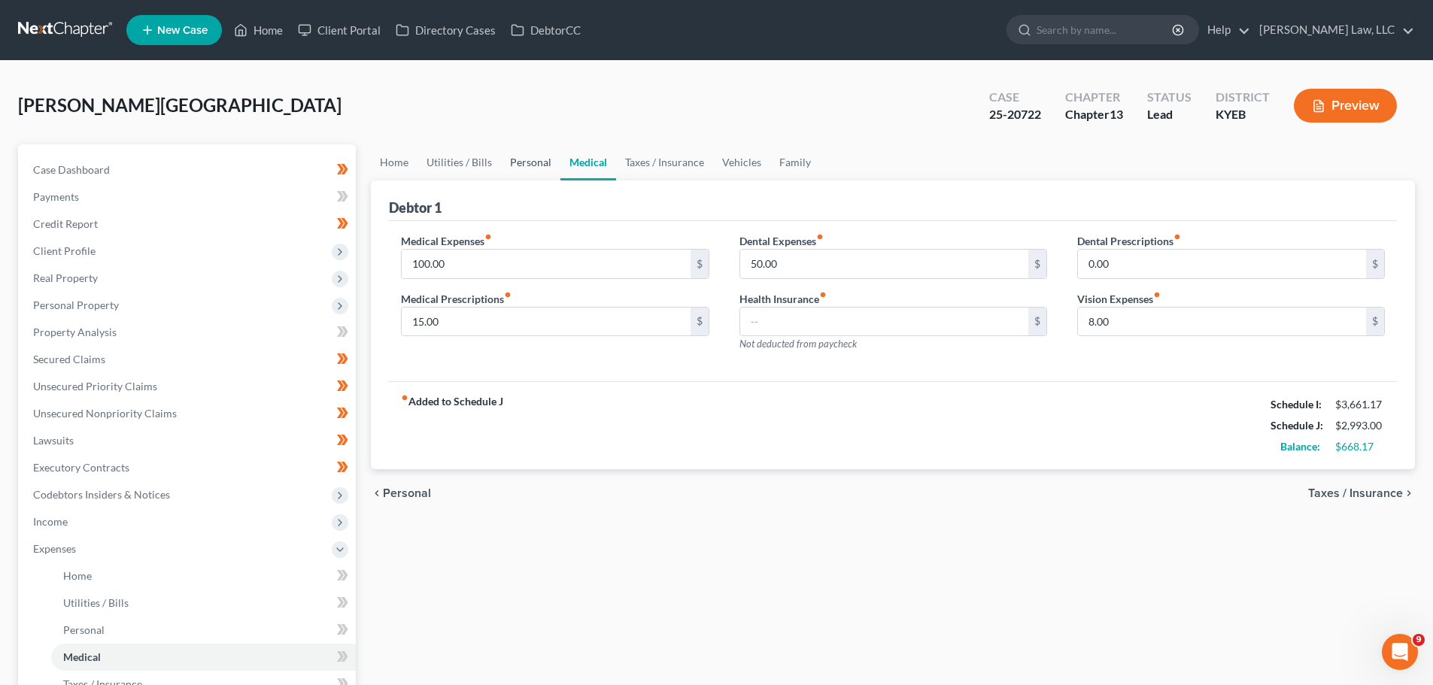
click at [521, 165] on link "Personal" at bounding box center [530, 162] width 59 height 36
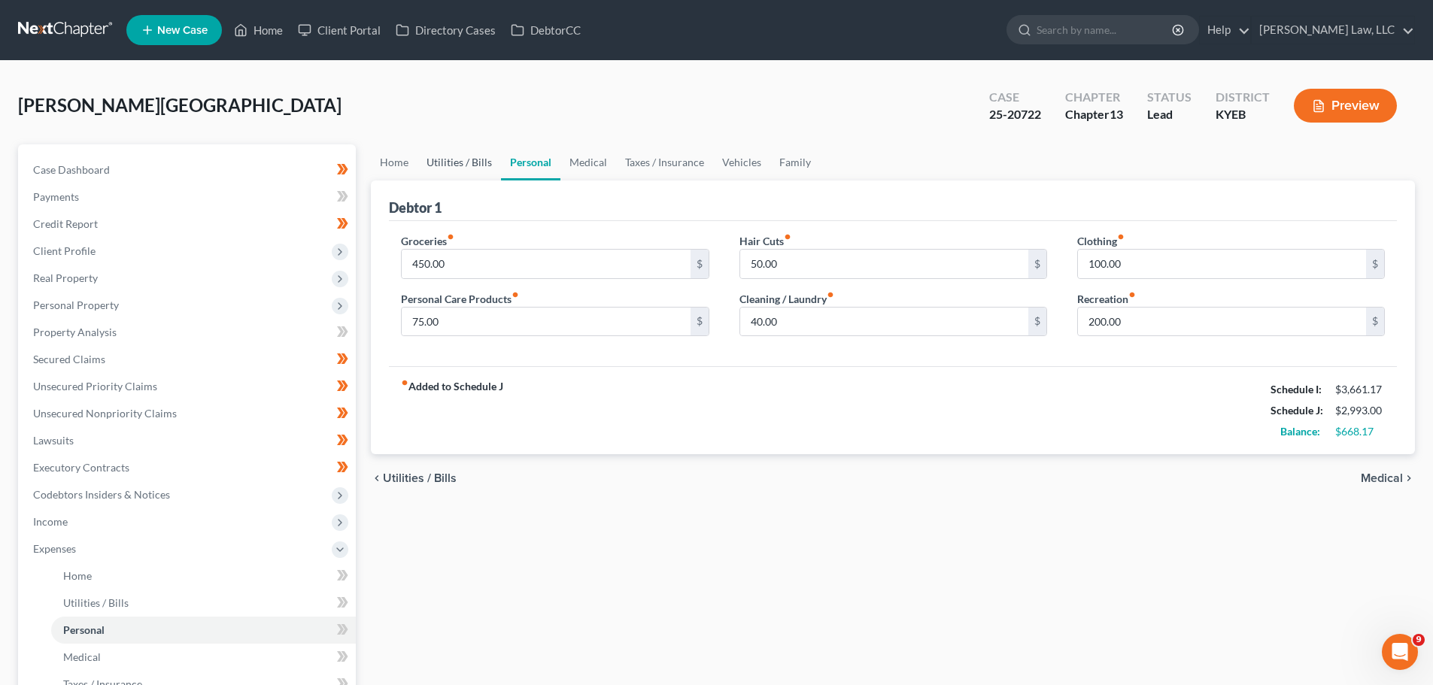
click at [469, 170] on link "Utilities / Bills" at bounding box center [460, 162] width 84 height 36
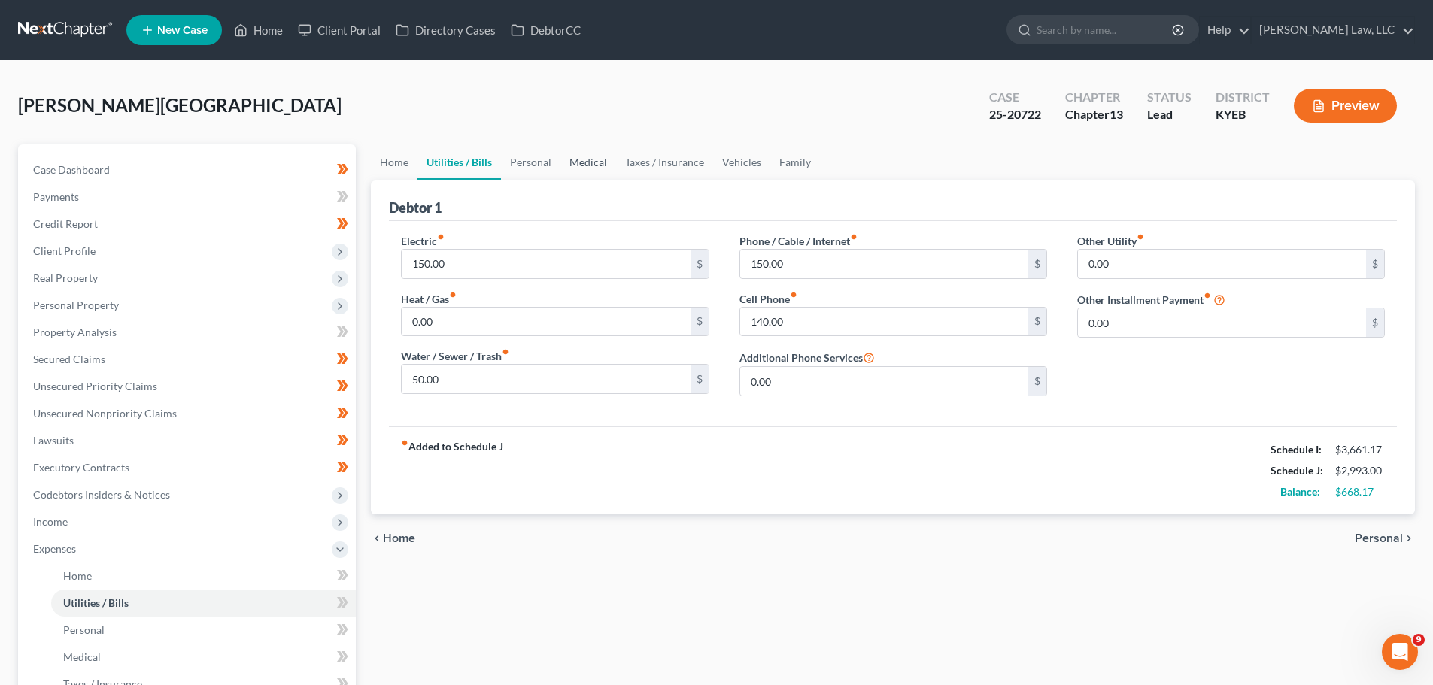
click at [572, 167] on link "Medical" at bounding box center [588, 162] width 56 height 36
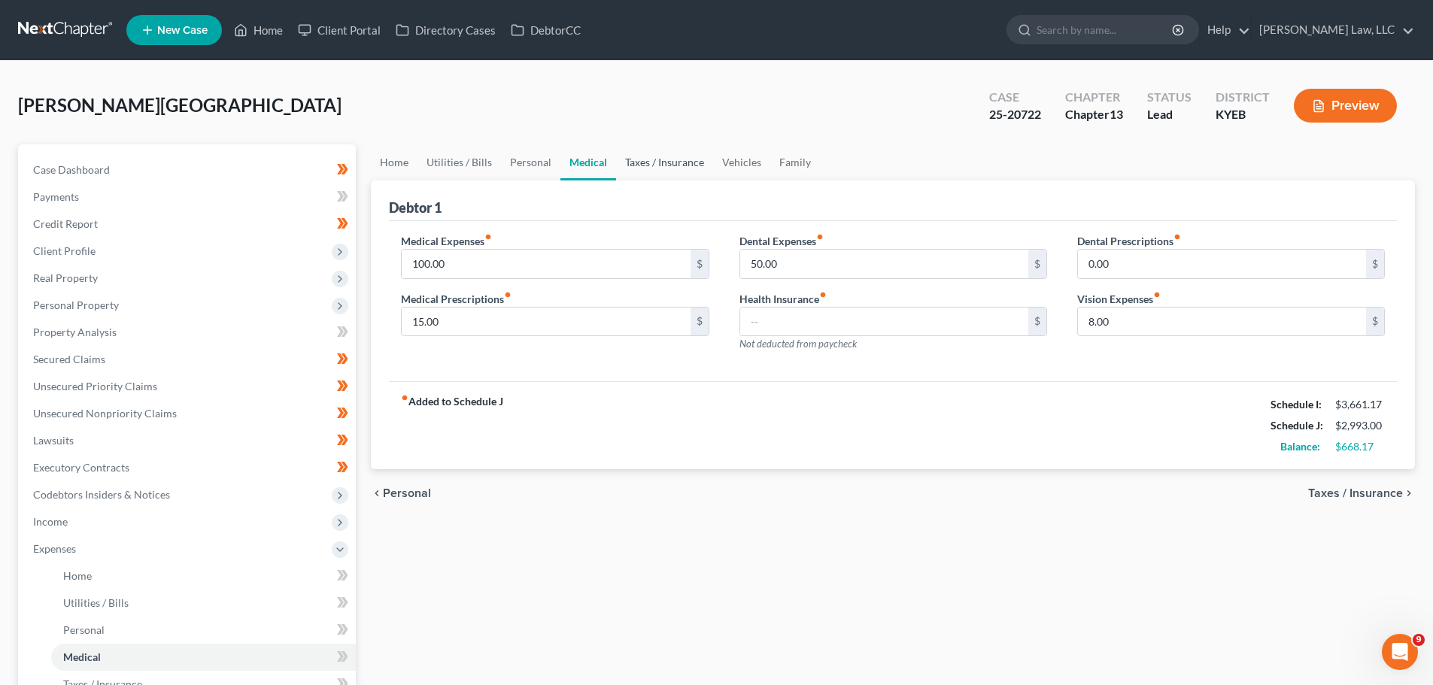
click at [681, 168] on link "Taxes / Insurance" at bounding box center [664, 162] width 97 height 36
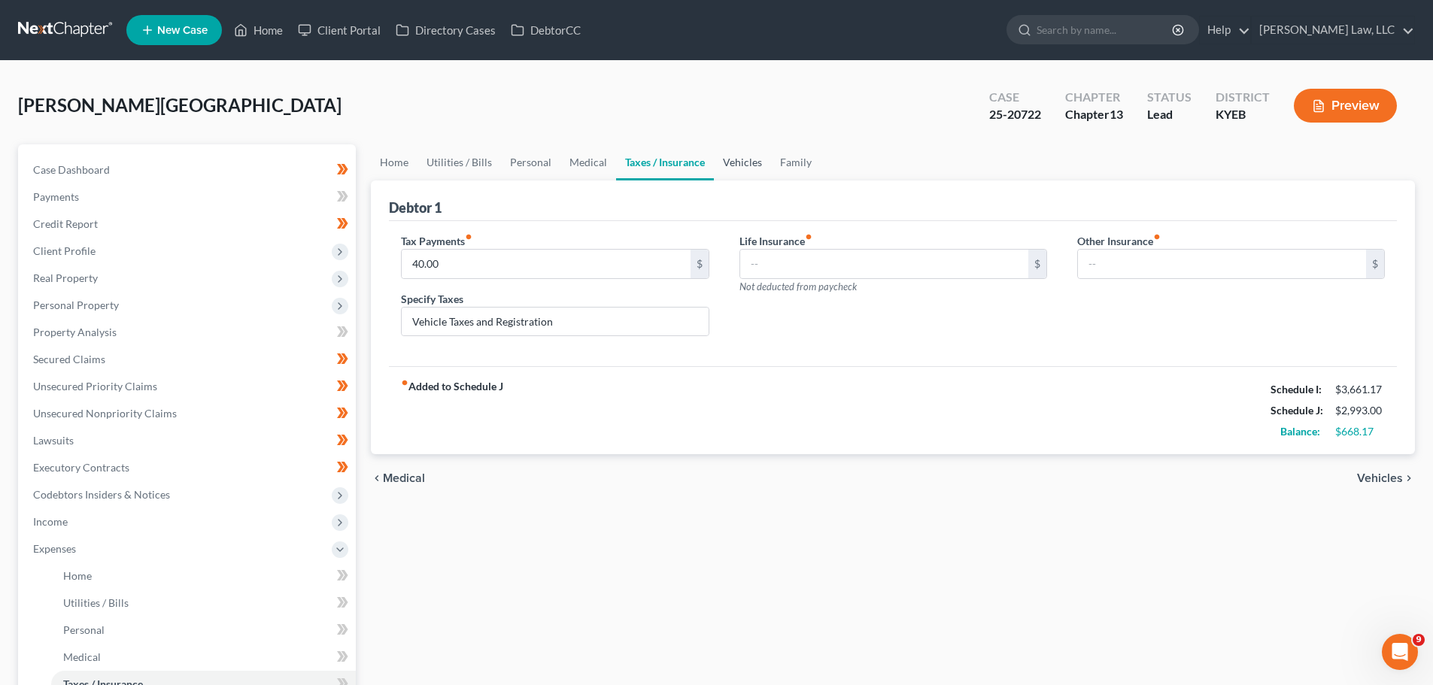
click at [714, 167] on link "Vehicles" at bounding box center [742, 162] width 57 height 36
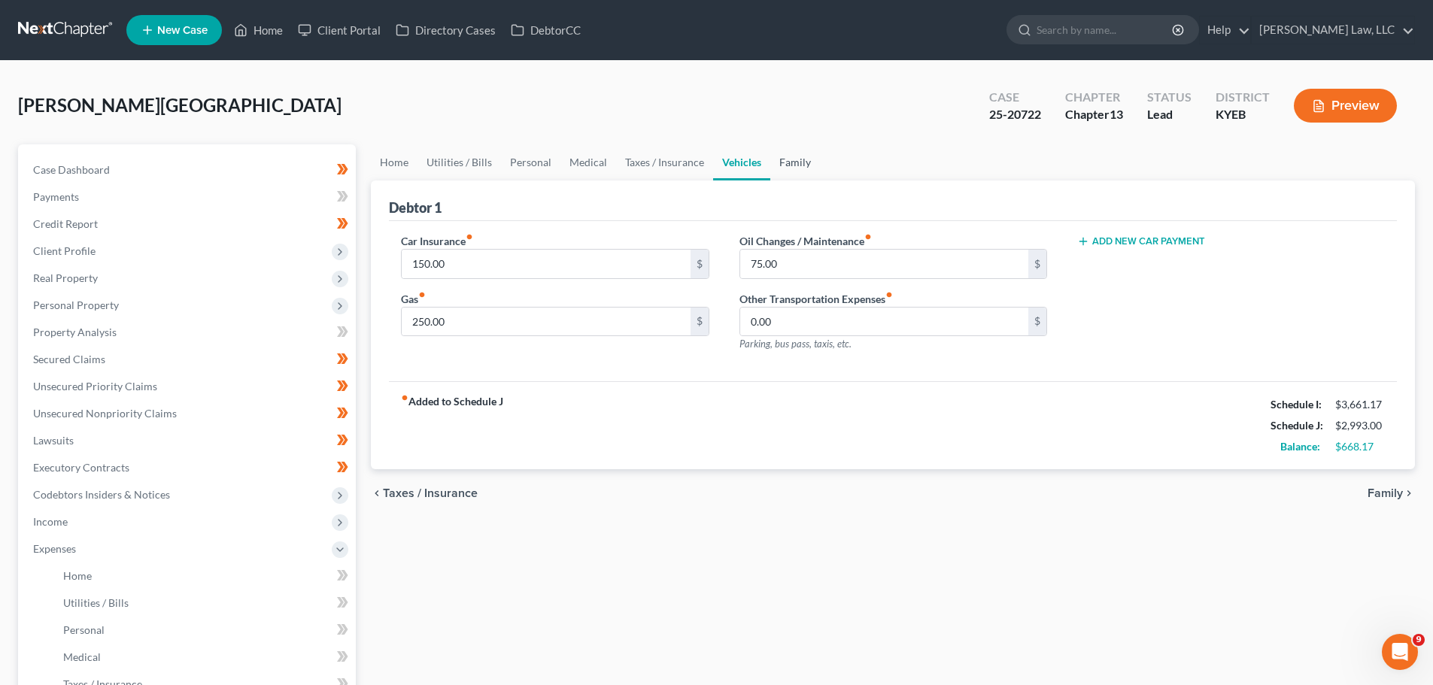
click at [785, 166] on link "Family" at bounding box center [795, 162] width 50 height 36
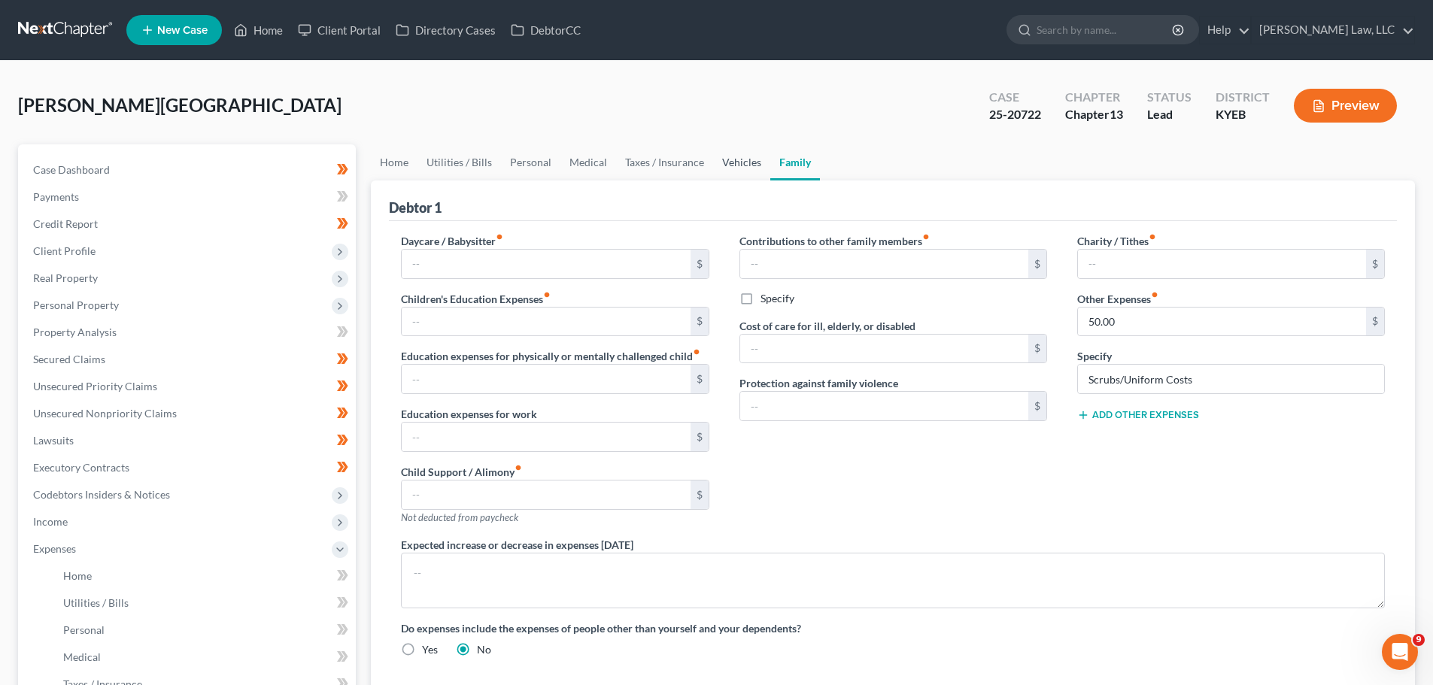
click at [714, 166] on link "Vehicles" at bounding box center [741, 162] width 57 height 36
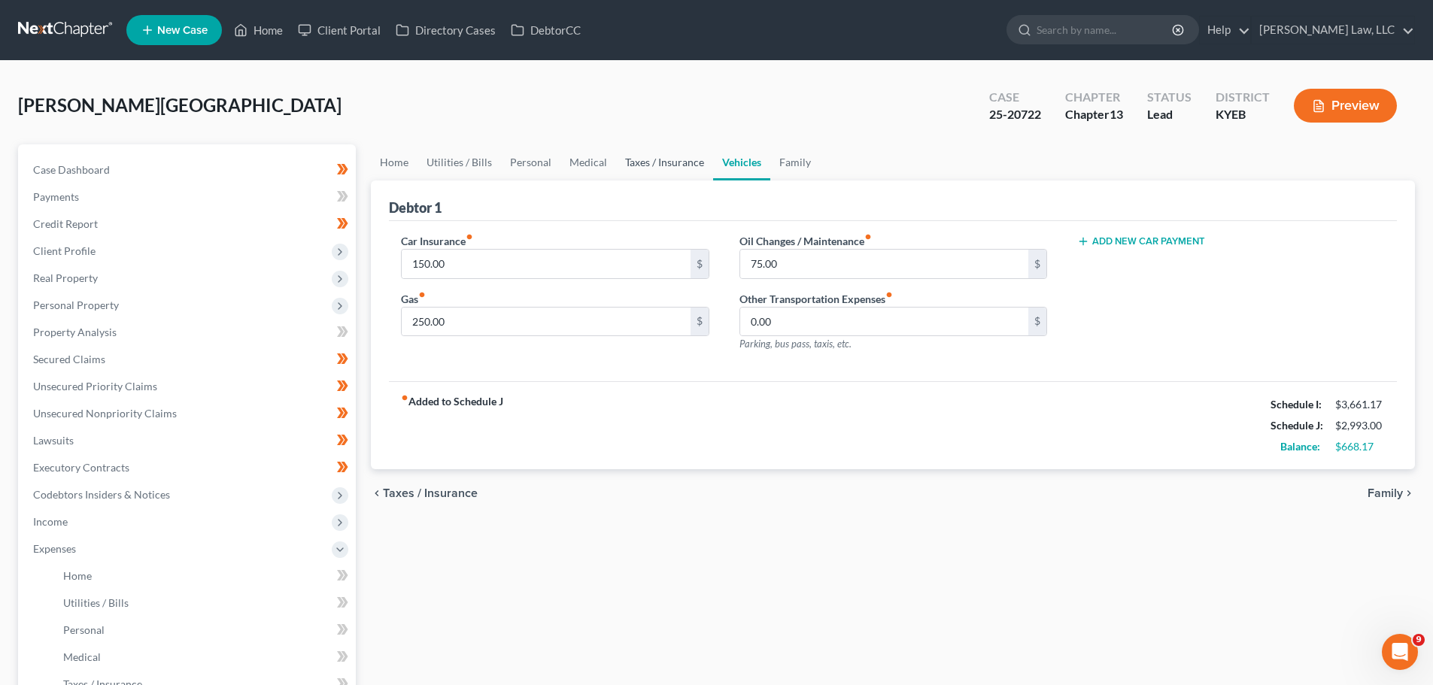
click at [645, 163] on link "Taxes / Insurance" at bounding box center [664, 162] width 97 height 36
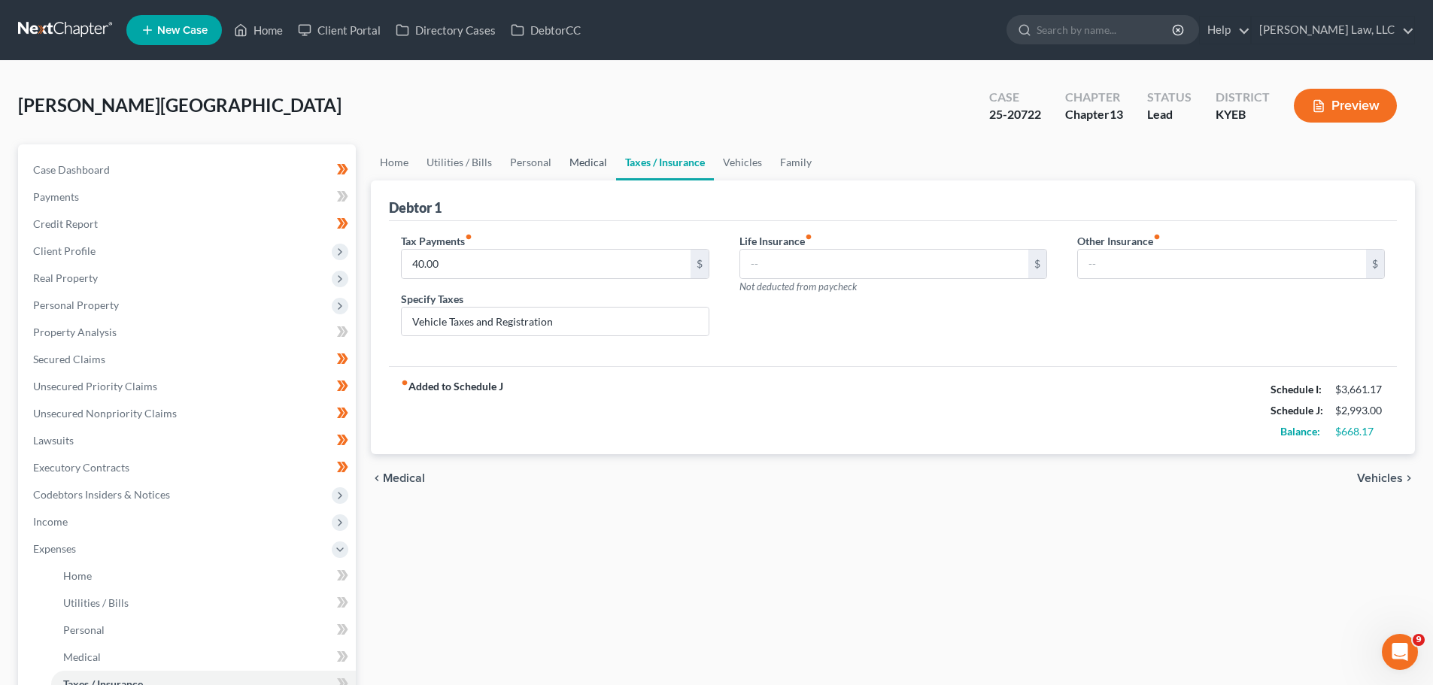
click at [578, 161] on link "Medical" at bounding box center [588, 162] width 56 height 36
